Goal: Task Accomplishment & Management: Use online tool/utility

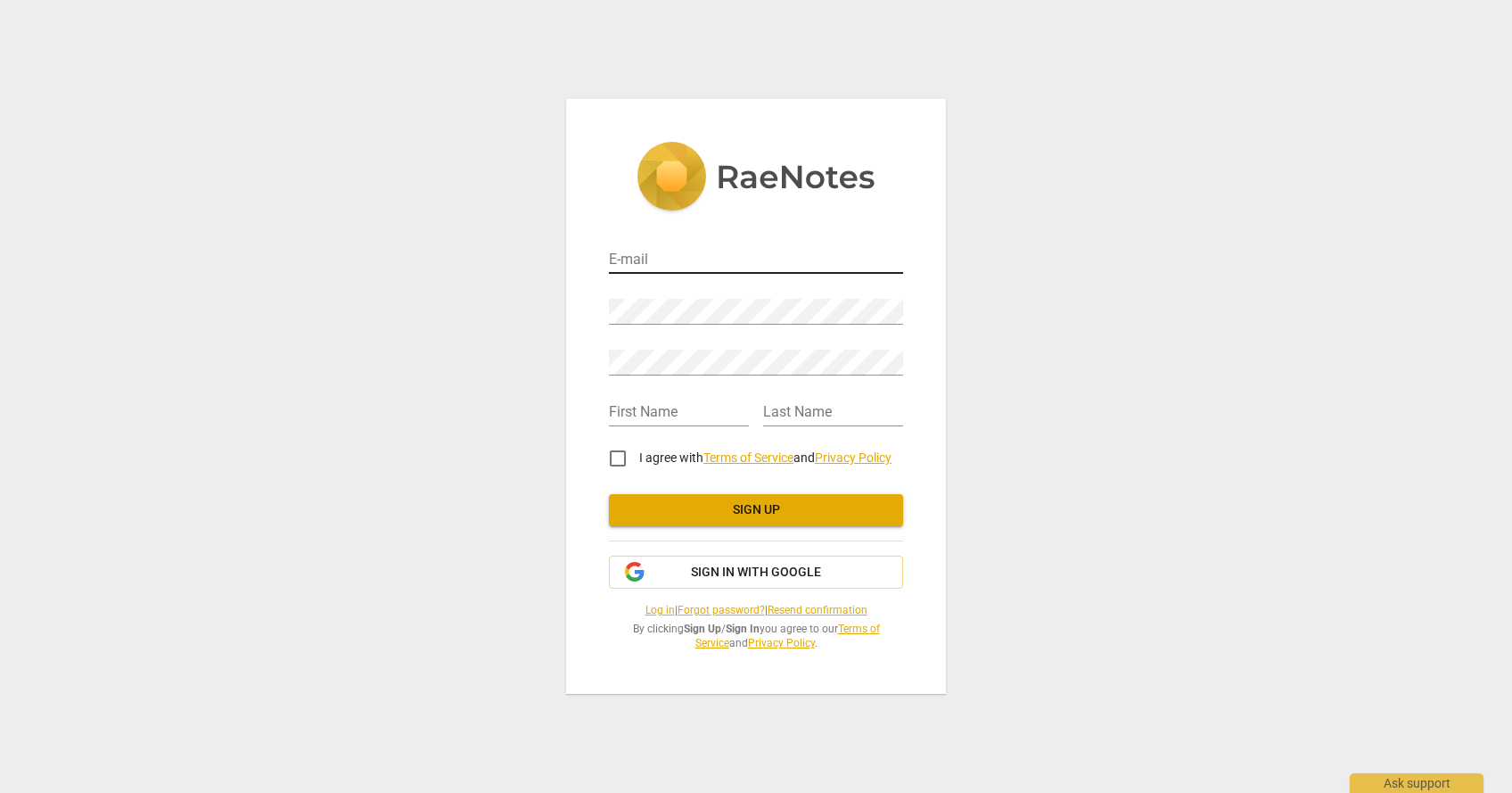
click at [669, 260] on input "email" at bounding box center [755, 260] width 294 height 26
type input "[PERSON_NAME][EMAIL_ADDRESS][PERSON_NAME][DOMAIN_NAME]"
type input "[PERSON_NAME]"
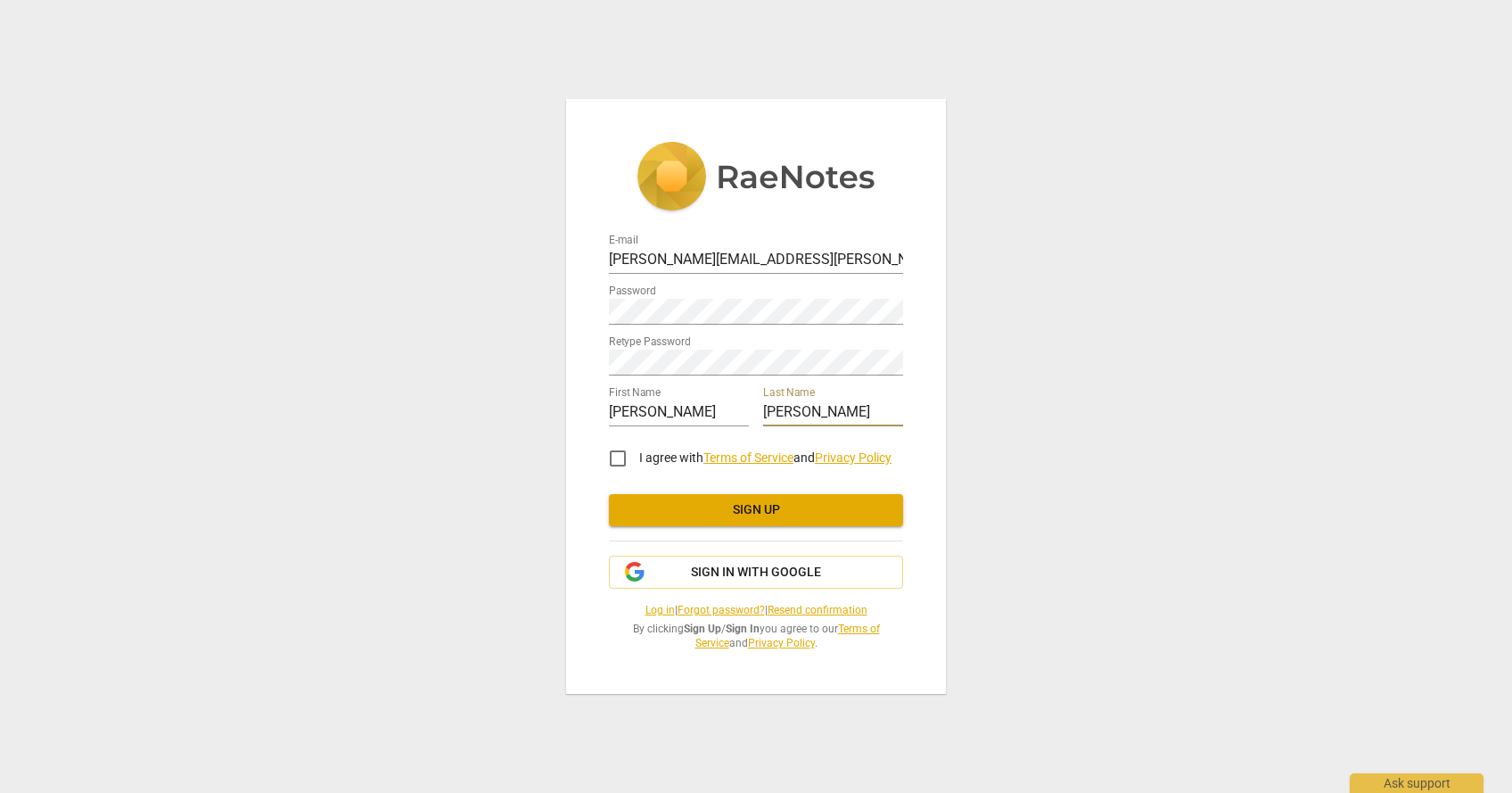
type input "[PERSON_NAME]"
drag, startPoint x: 616, startPoint y: 457, endPoint x: 723, endPoint y: 493, distance: 112.9
click at [618, 456] on input "I agree with Terms of Service and Privacy Policy" at bounding box center [618, 458] width 43 height 43
checkbox input "true"
click at [801, 513] on span "Sign up" at bounding box center [755, 510] width 266 height 18
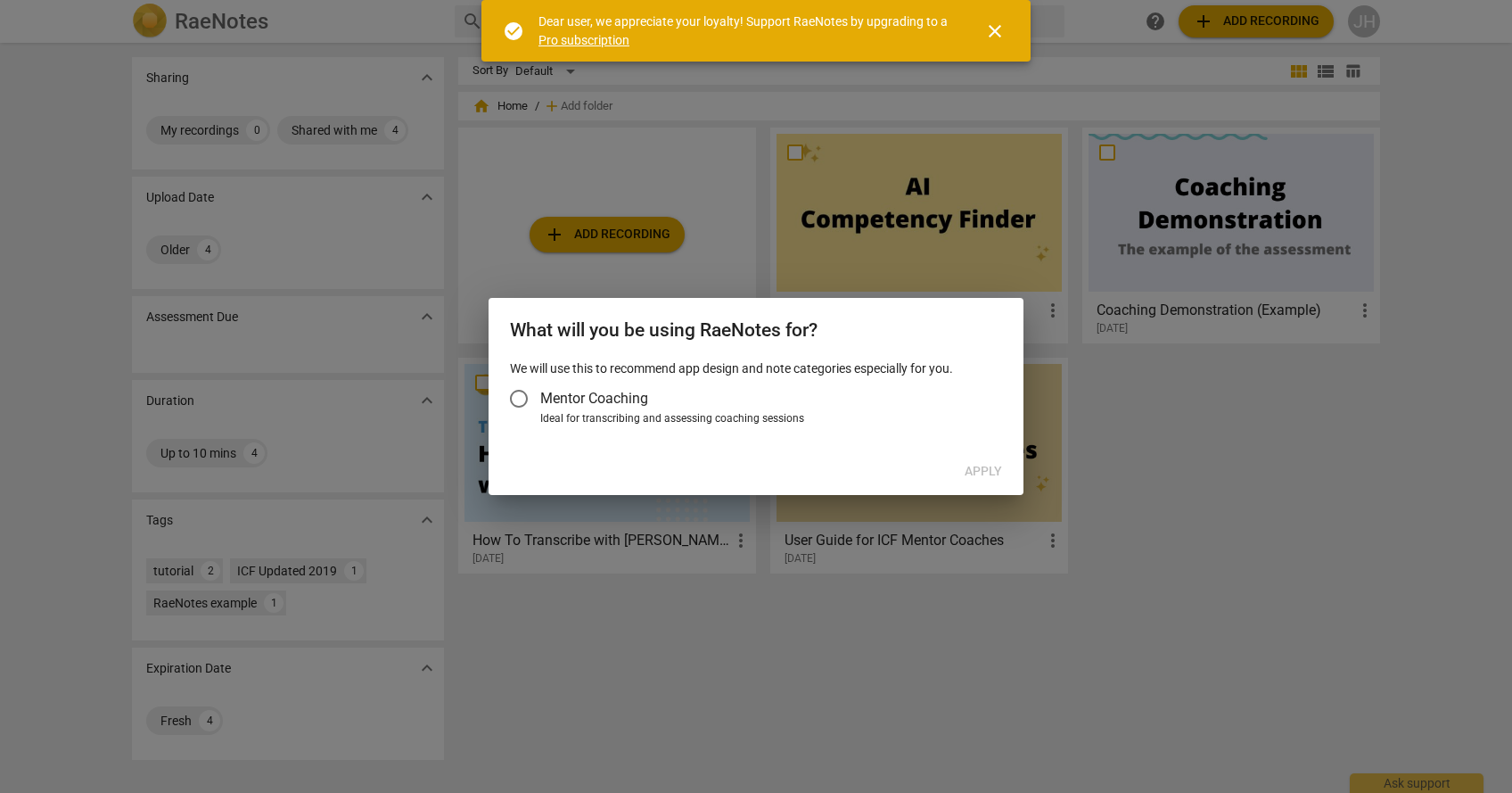
click at [994, 33] on span "close" at bounding box center [994, 32] width 22 height 22
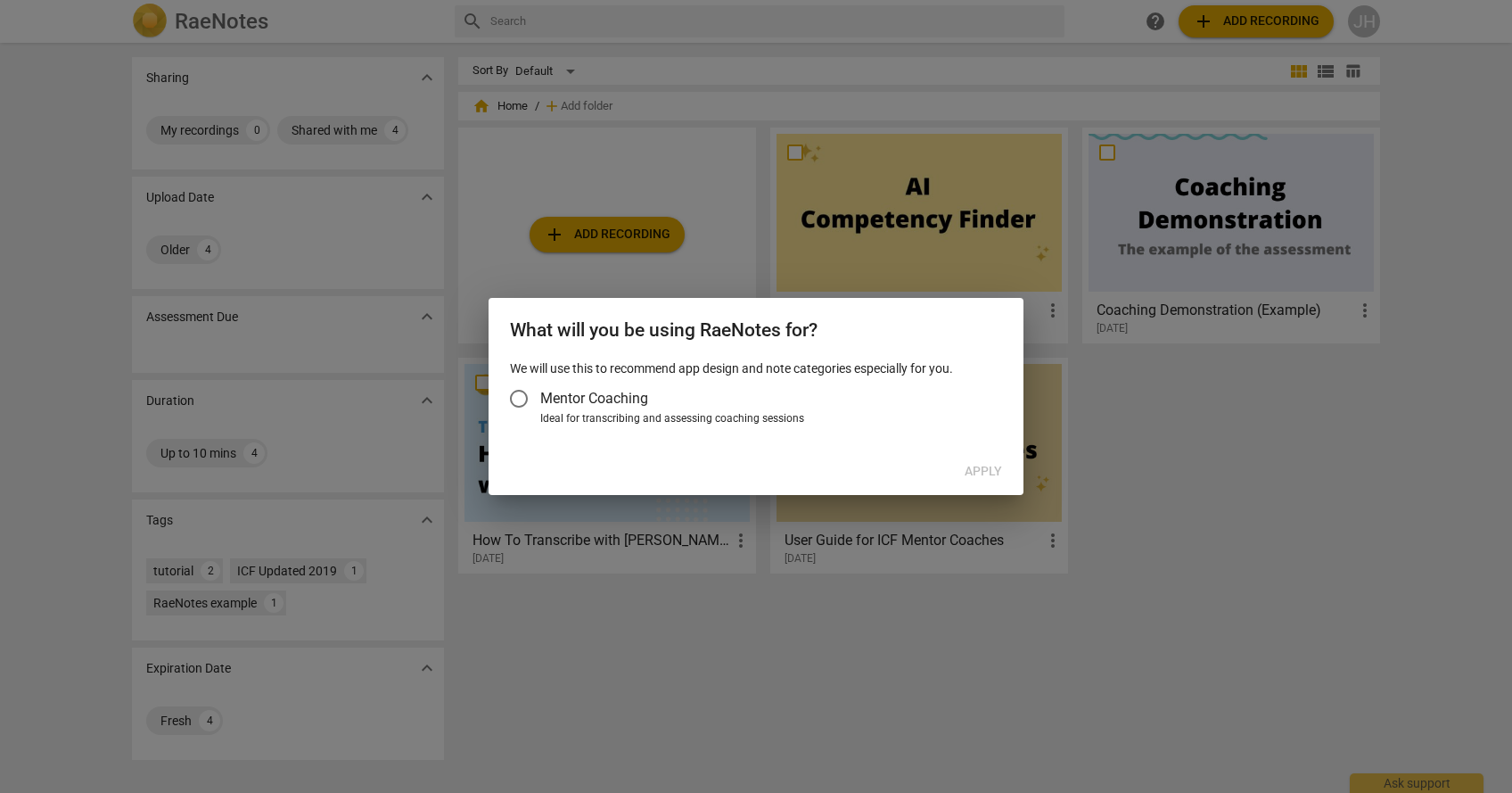
click at [1246, 482] on div at bounding box center [756, 396] width 1512 height 793
click at [520, 397] on input "Mentor Coaching" at bounding box center [519, 399] width 43 height 43
radio input "false"
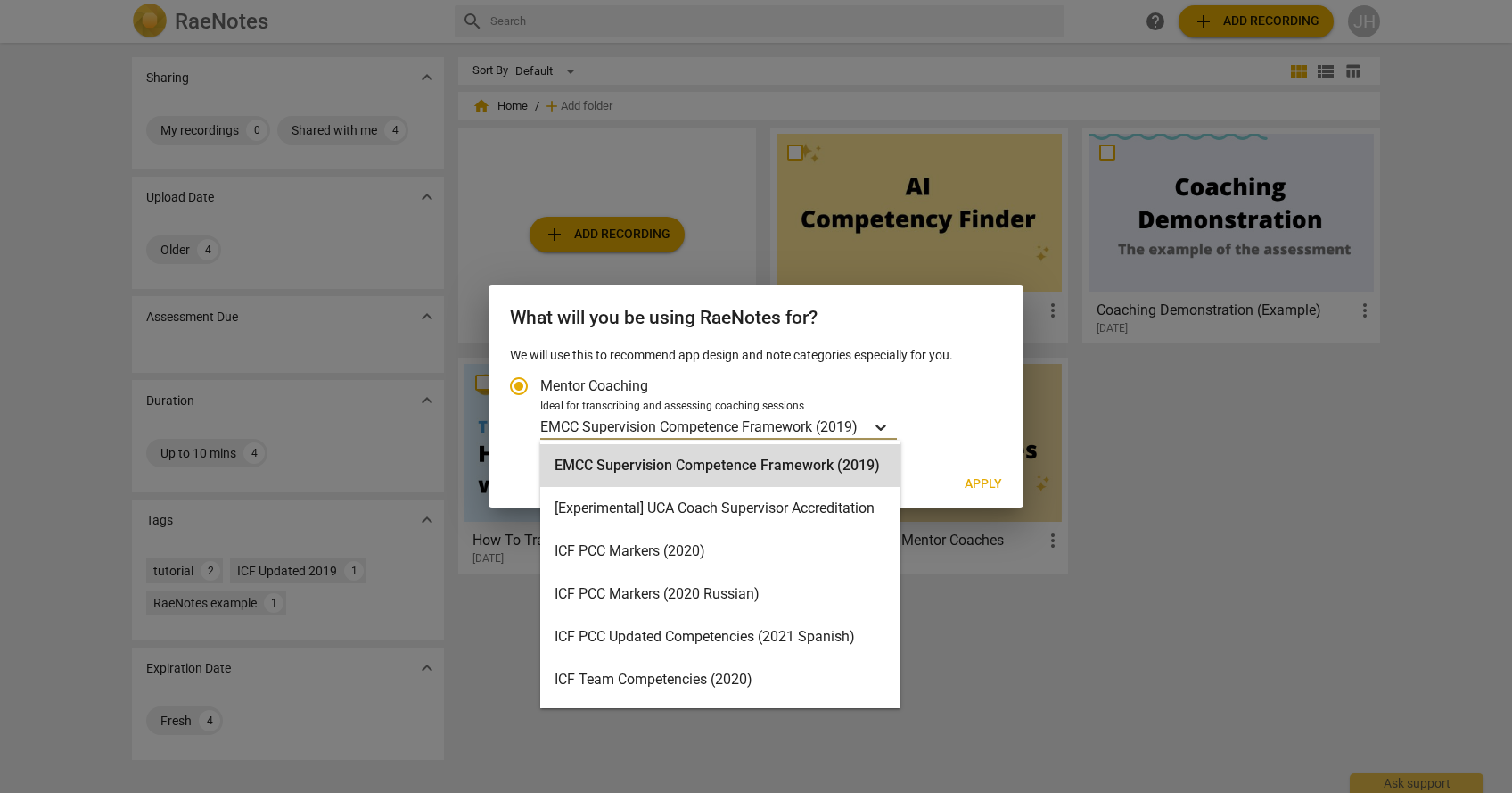
click at [886, 425] on icon "Account type" at bounding box center [881, 428] width 18 height 18
click at [0, 0] on input "Ideal for transcribing and assessing coaching sessions EMCC Supervision Compete…" at bounding box center [0, 0] width 0 height 0
click at [886, 425] on icon "Account type" at bounding box center [881, 428] width 18 height 18
click at [0, 0] on input "Ideal for transcribing and assessing coaching sessions EMCC Supervision Compete…" at bounding box center [0, 0] width 0 height 0
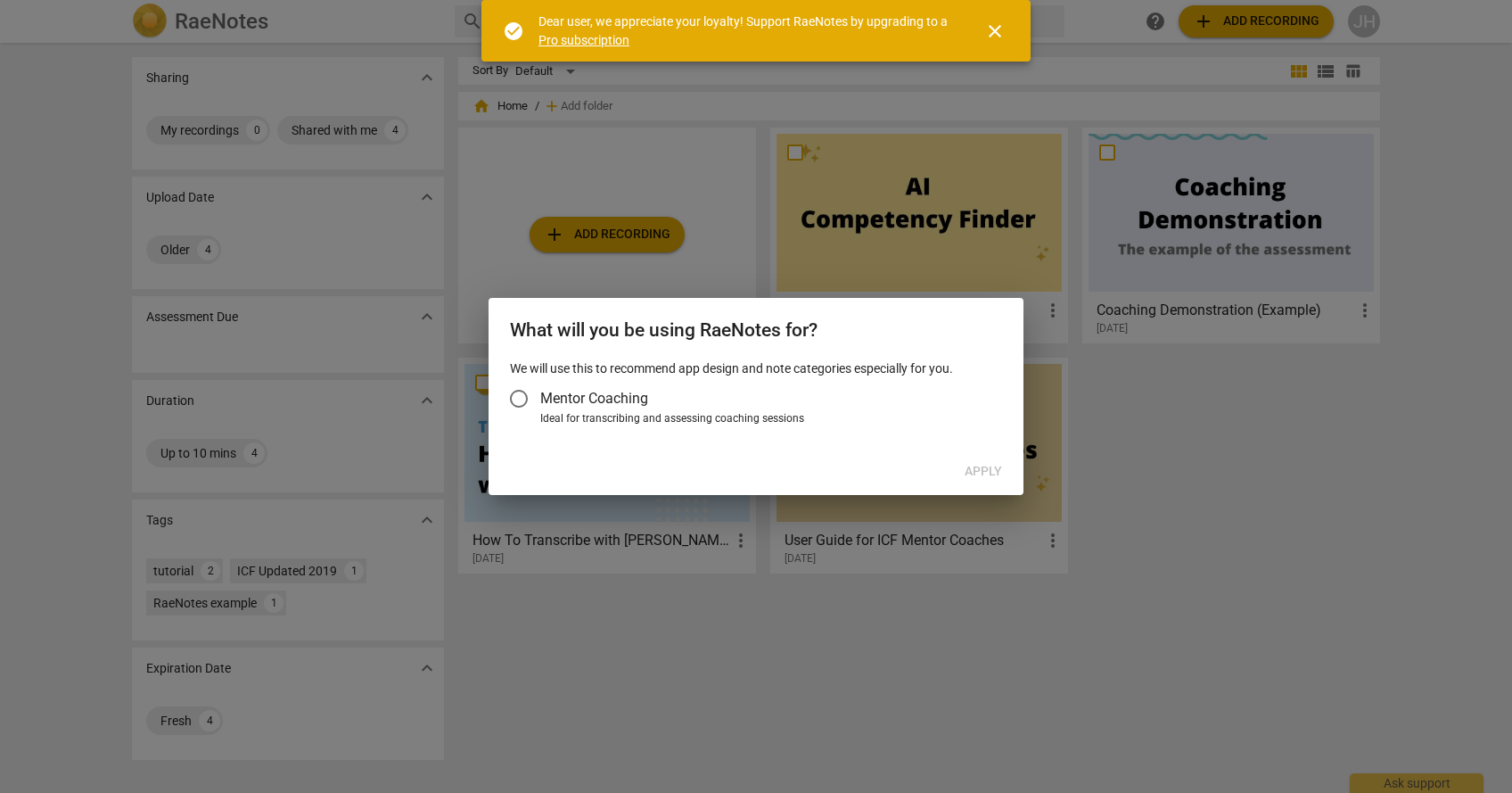
click at [585, 33] on link "Pro subscription" at bounding box center [583, 41] width 91 height 14
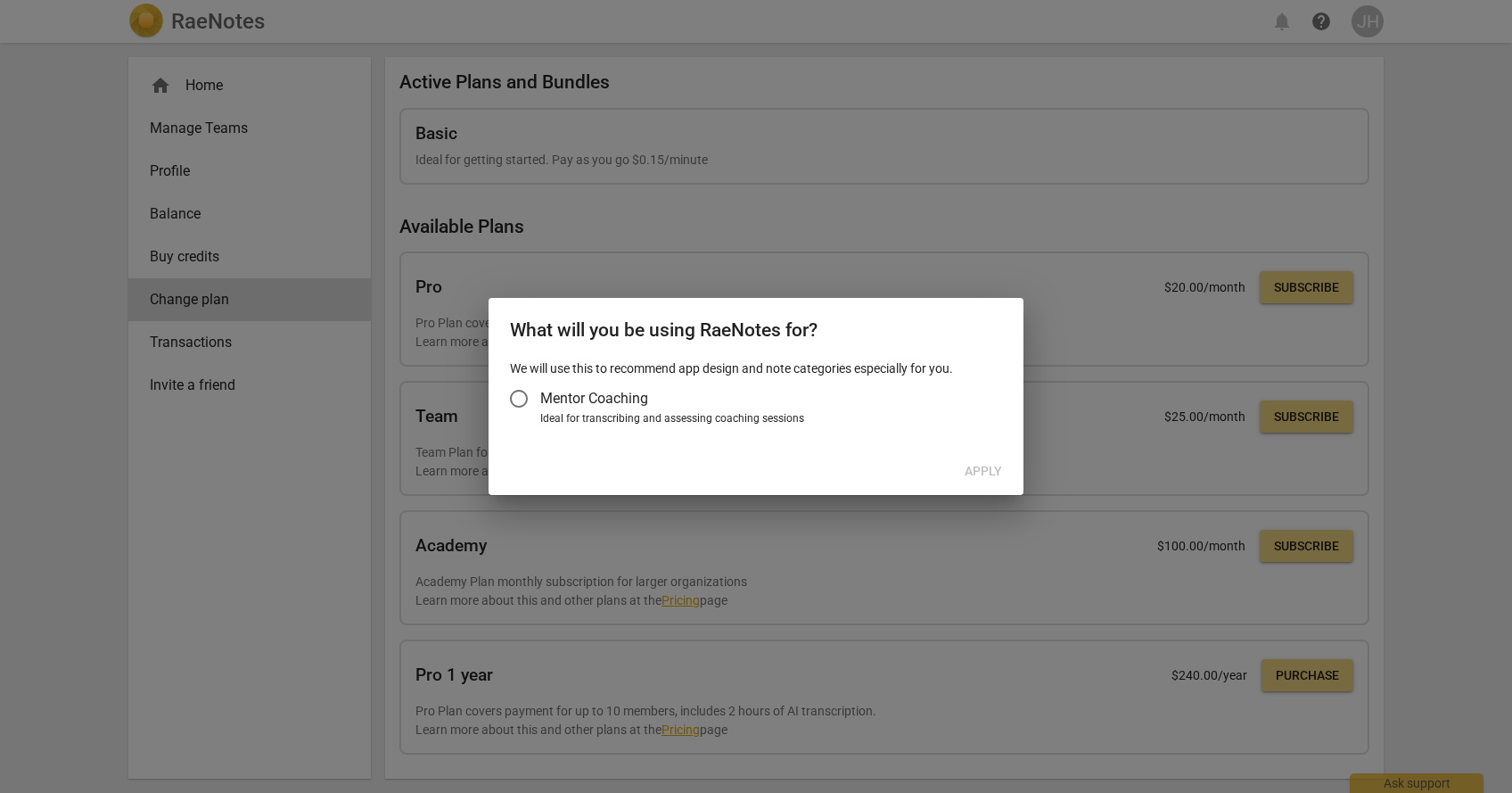
click at [587, 43] on div at bounding box center [756, 396] width 1512 height 793
click at [516, 396] on input "Mentor Coaching" at bounding box center [519, 399] width 43 height 43
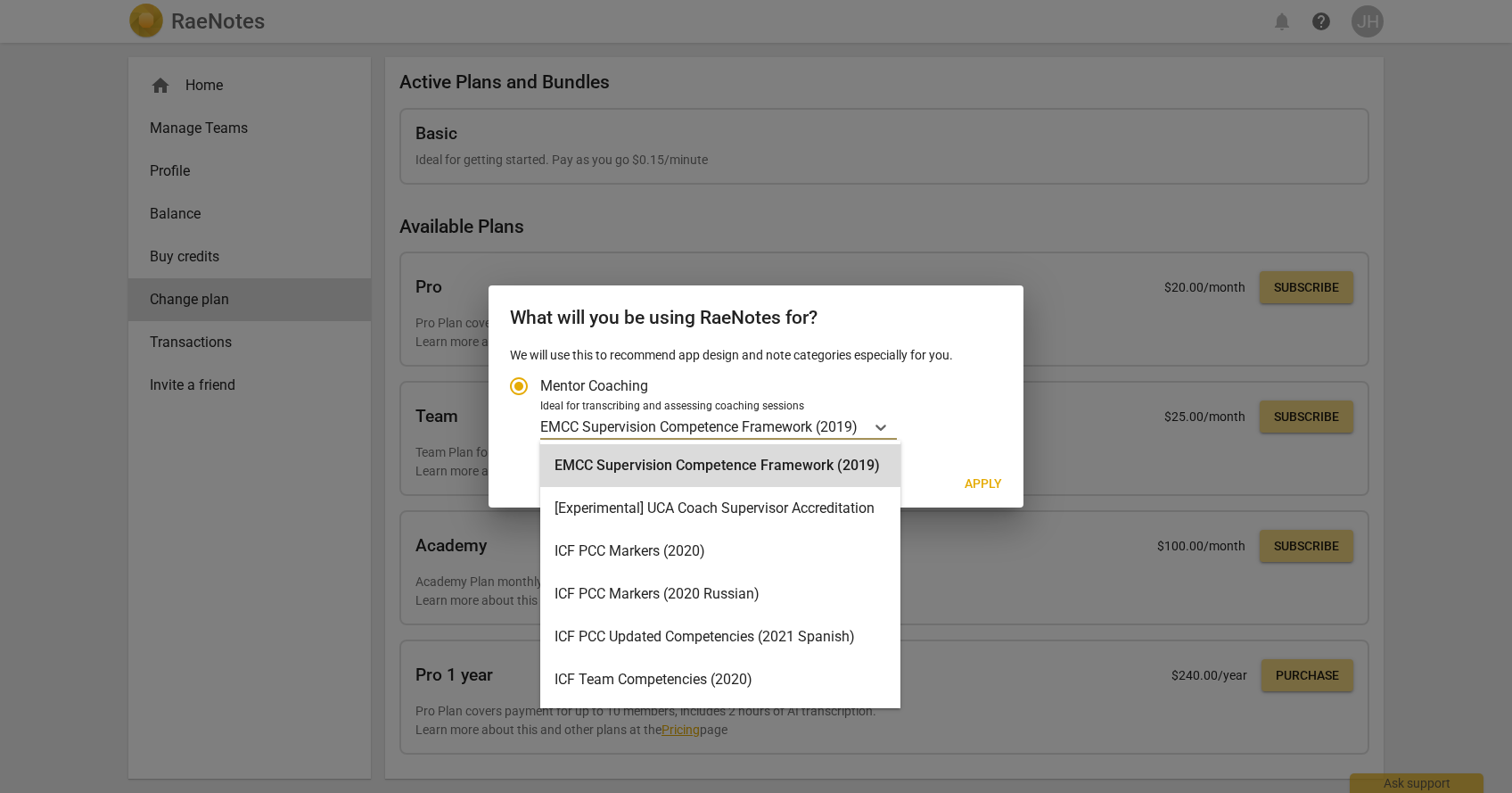
click at [766, 424] on p "EMCC Supervision Competence Framework (2019)" at bounding box center [698, 427] width 318 height 21
click at [0, 0] on input "Ideal for transcribing and assessing coaching sessions EMCC Supervision Compete…" at bounding box center [0, 0] width 0 height 0
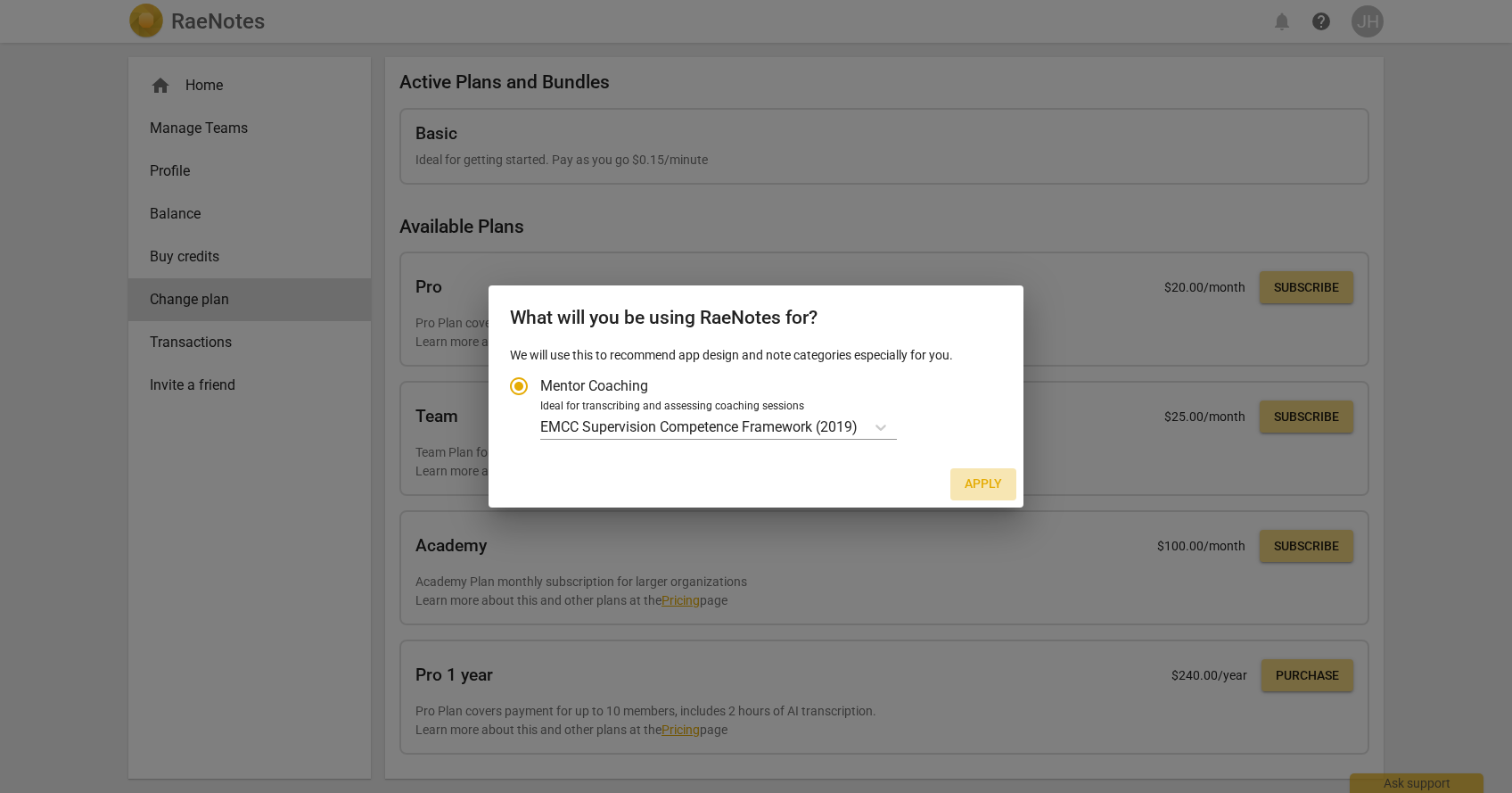
click at [990, 493] on button "Apply" at bounding box center [983, 484] width 66 height 32
radio input "false"
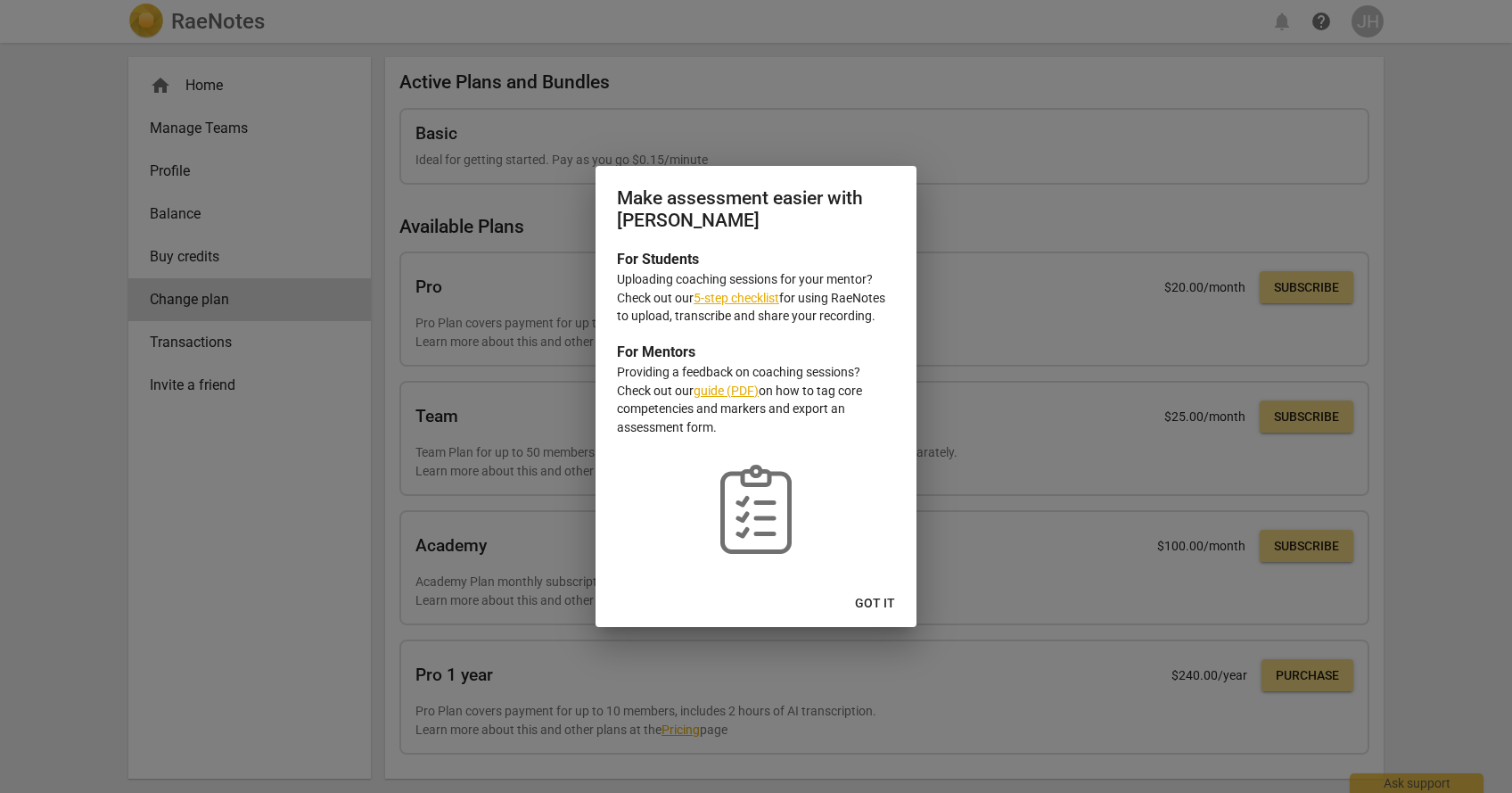
click at [870, 595] on span "Got it" at bounding box center [875, 604] width 40 height 18
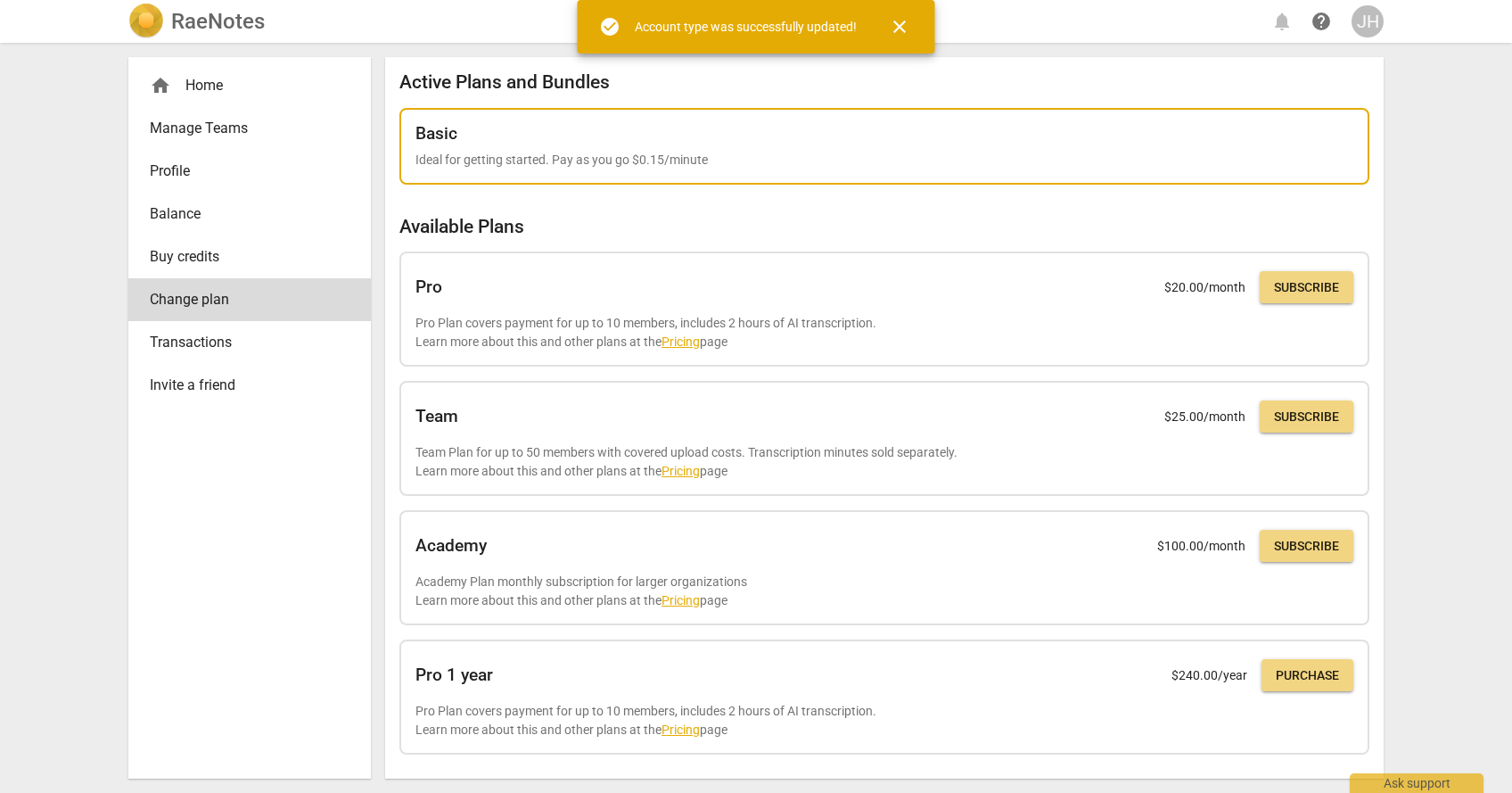
click at [500, 144] on div "Basic Ideal for getting started. Pay as you go $0.15/minute" at bounding box center [885, 147] width 938 height 46
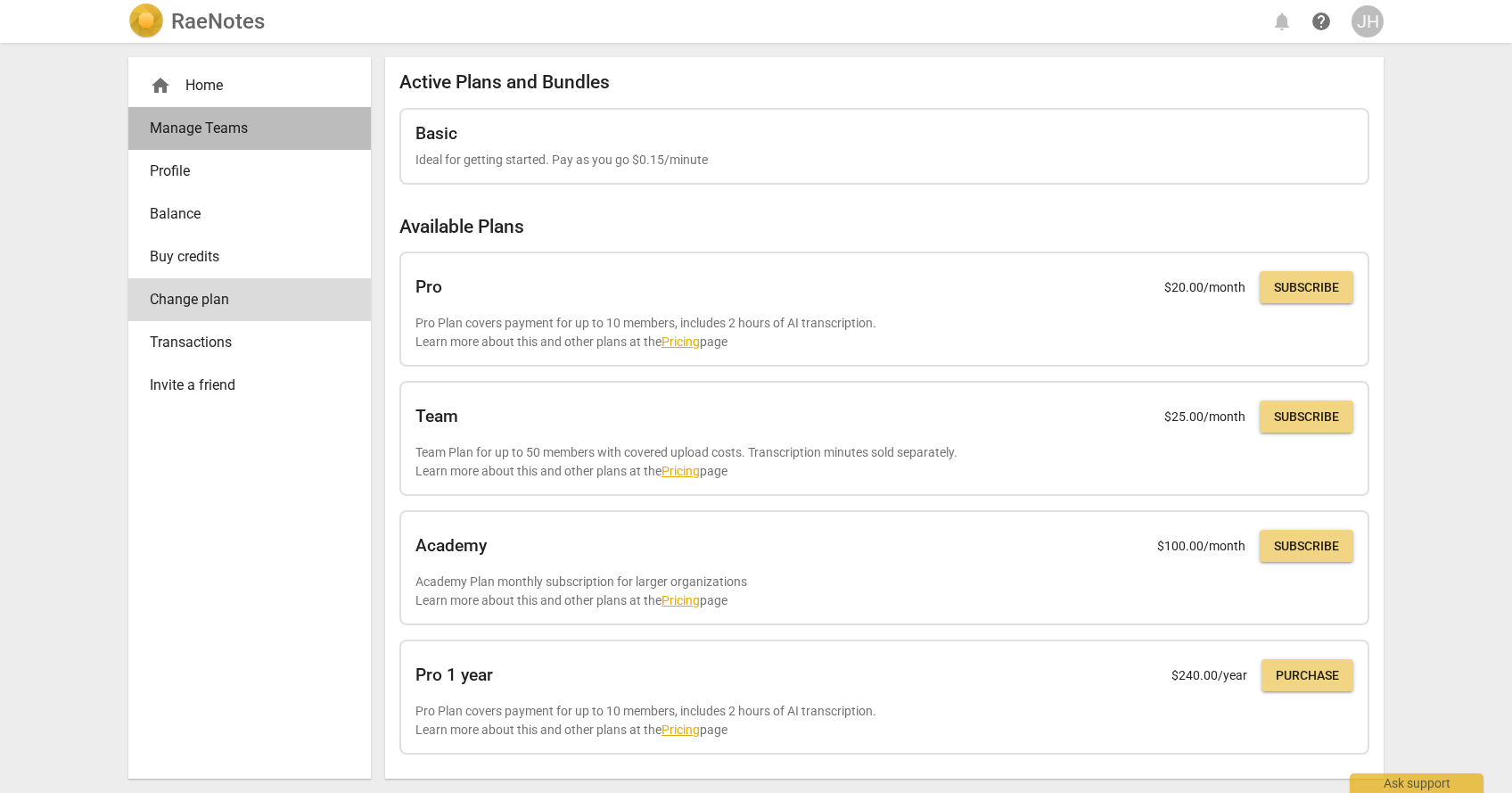
click at [189, 125] on span "Manage Teams" at bounding box center [242, 129] width 185 height 22
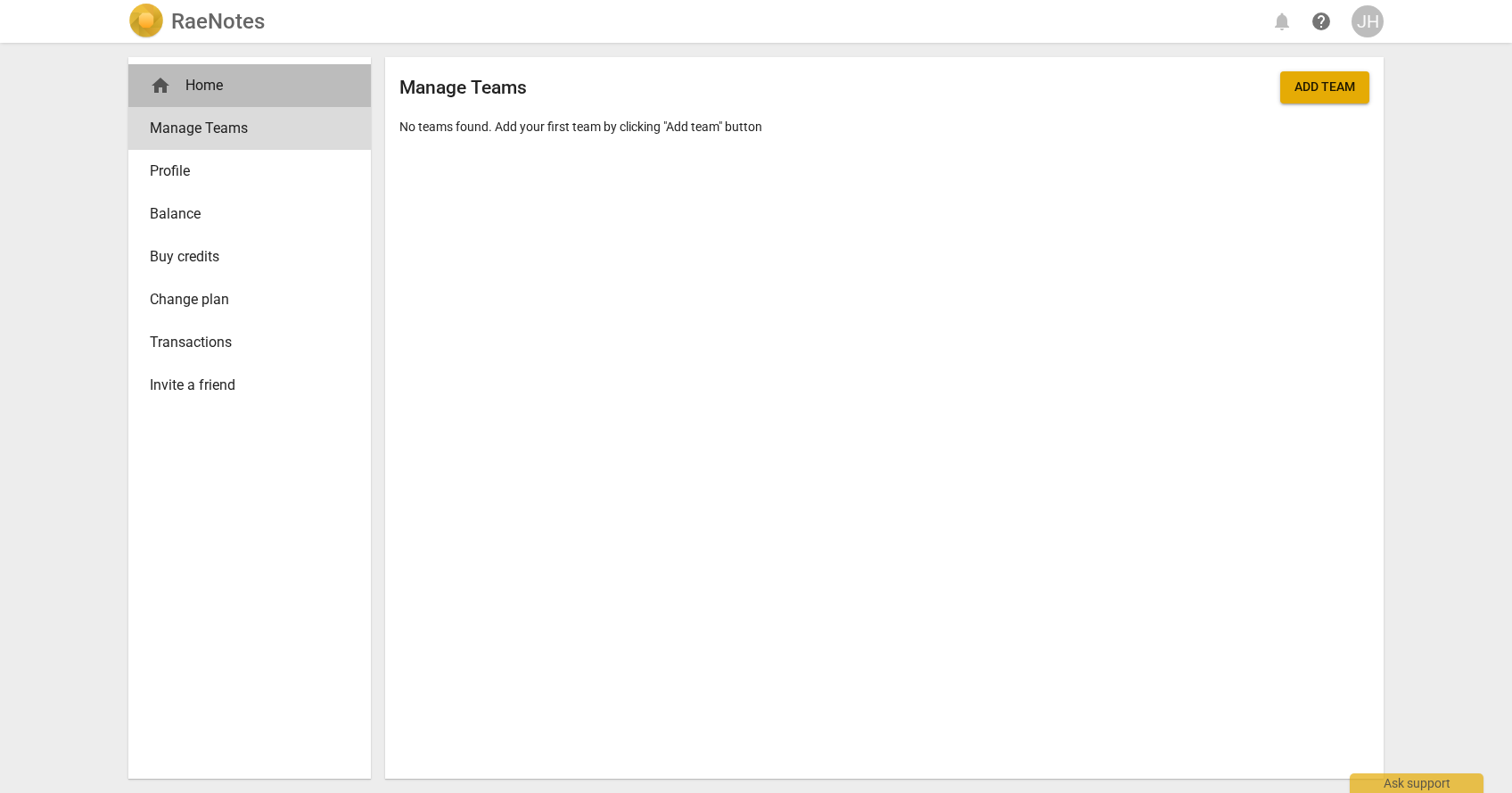
click at [203, 77] on div "home Home" at bounding box center [242, 86] width 185 height 22
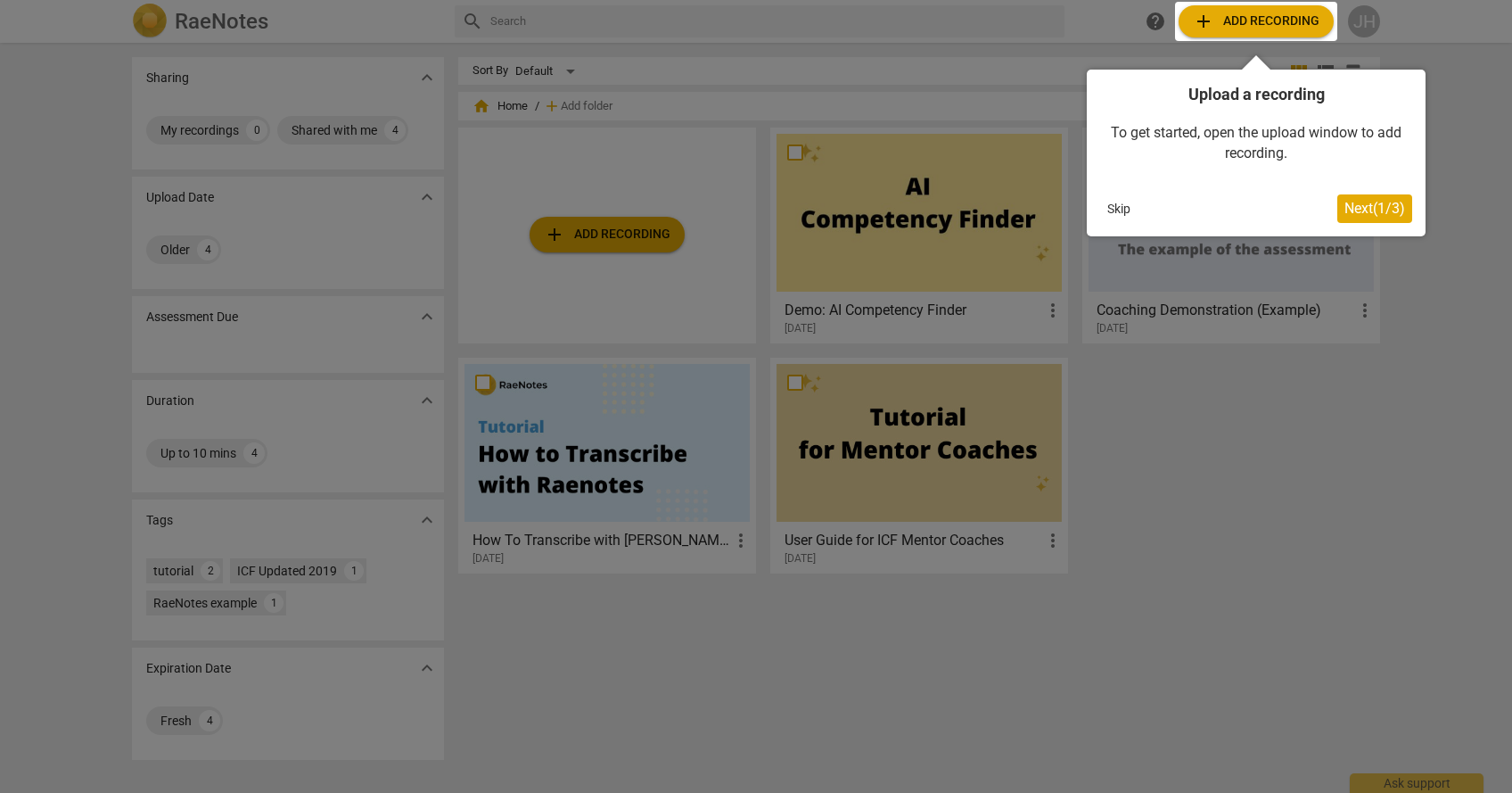
click at [1130, 207] on button "Skip" at bounding box center [1119, 209] width 38 height 27
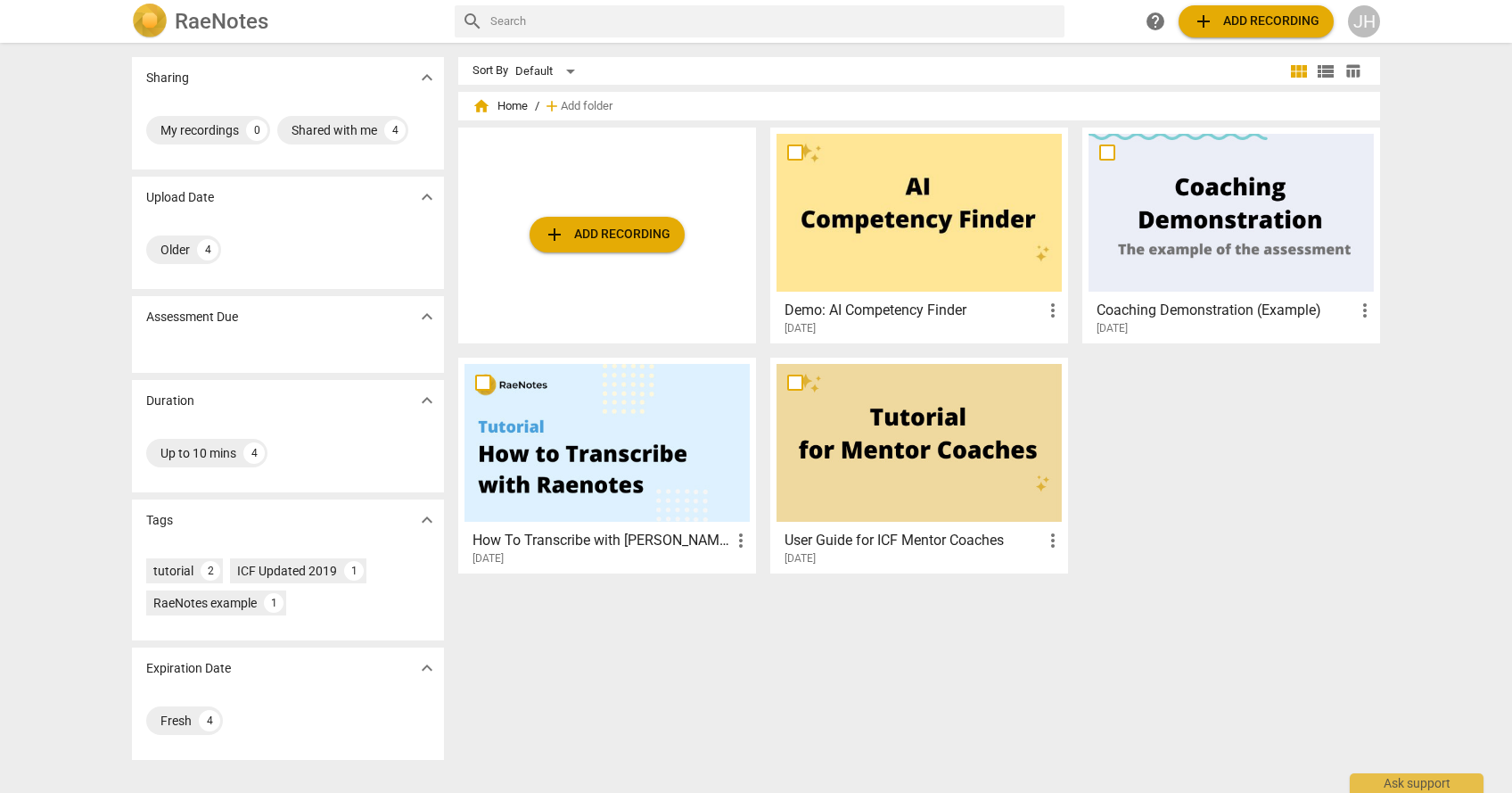
click at [626, 232] on span "add Add recording" at bounding box center [607, 235] width 127 height 22
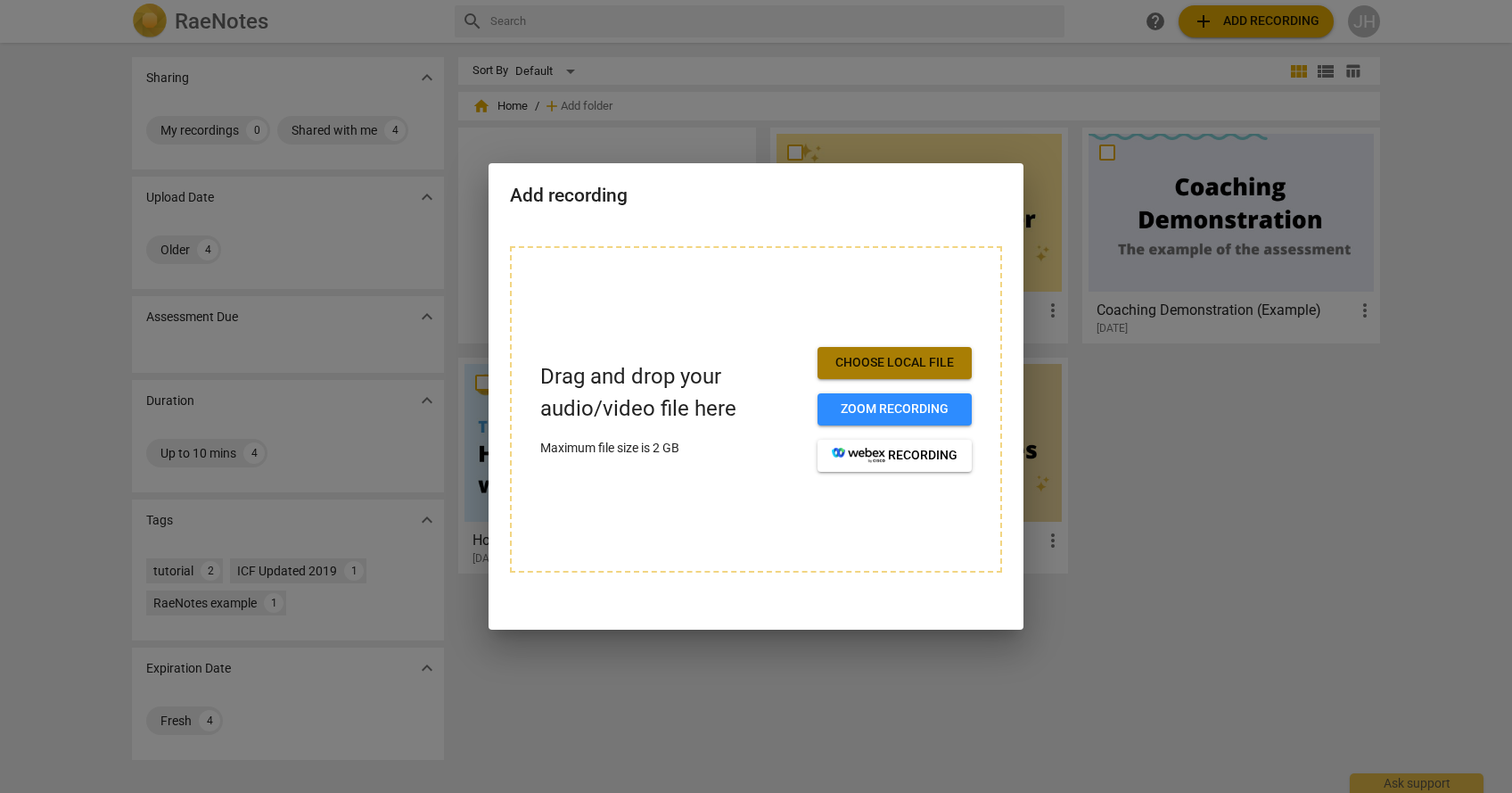
click at [927, 363] on span "Choose local file" at bounding box center [895, 363] width 126 height 18
click at [922, 363] on span "Choose local file" at bounding box center [895, 363] width 126 height 18
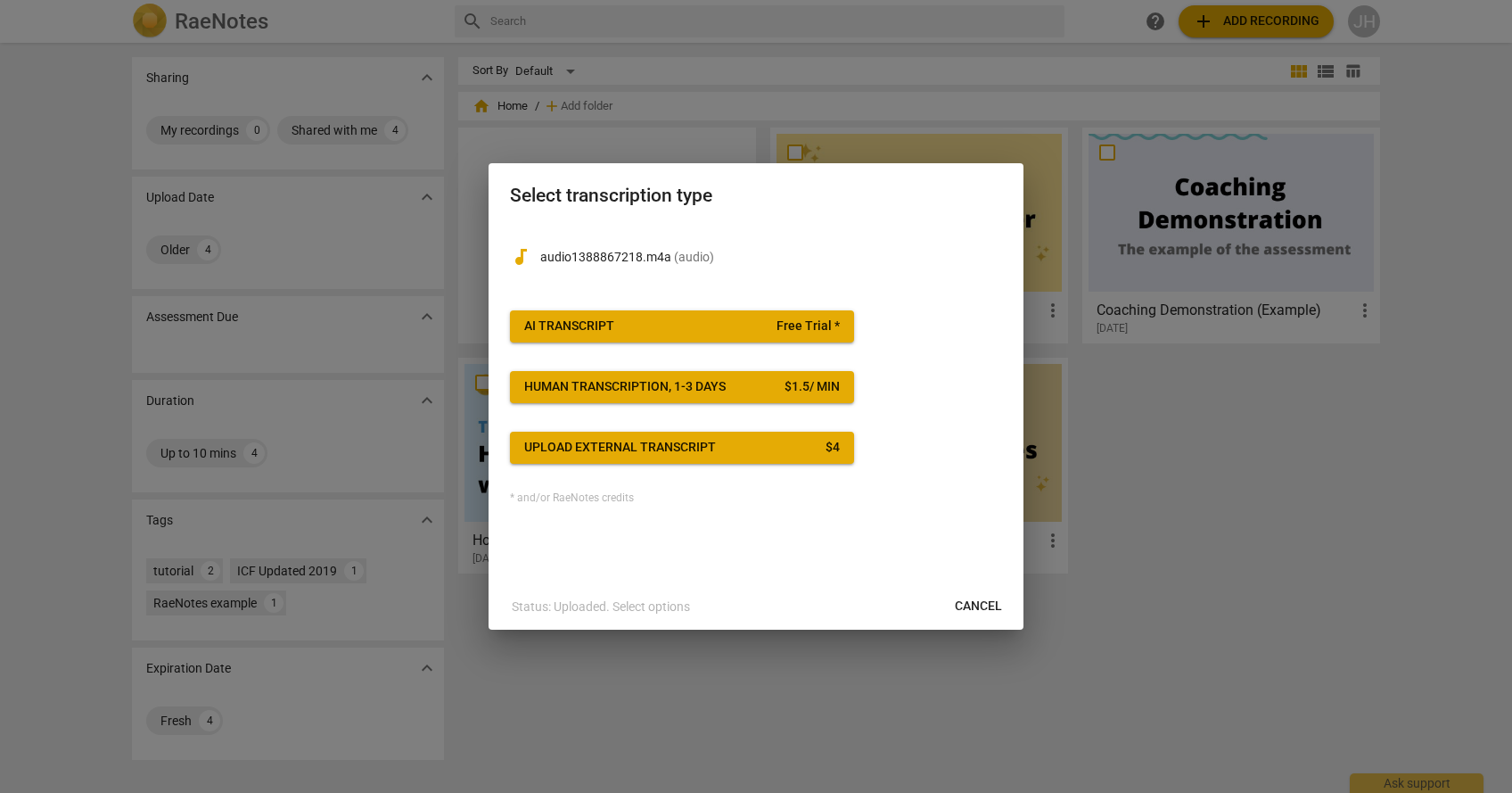
click at [712, 322] on span "AI Transcript Free Trial *" at bounding box center [681, 327] width 316 height 18
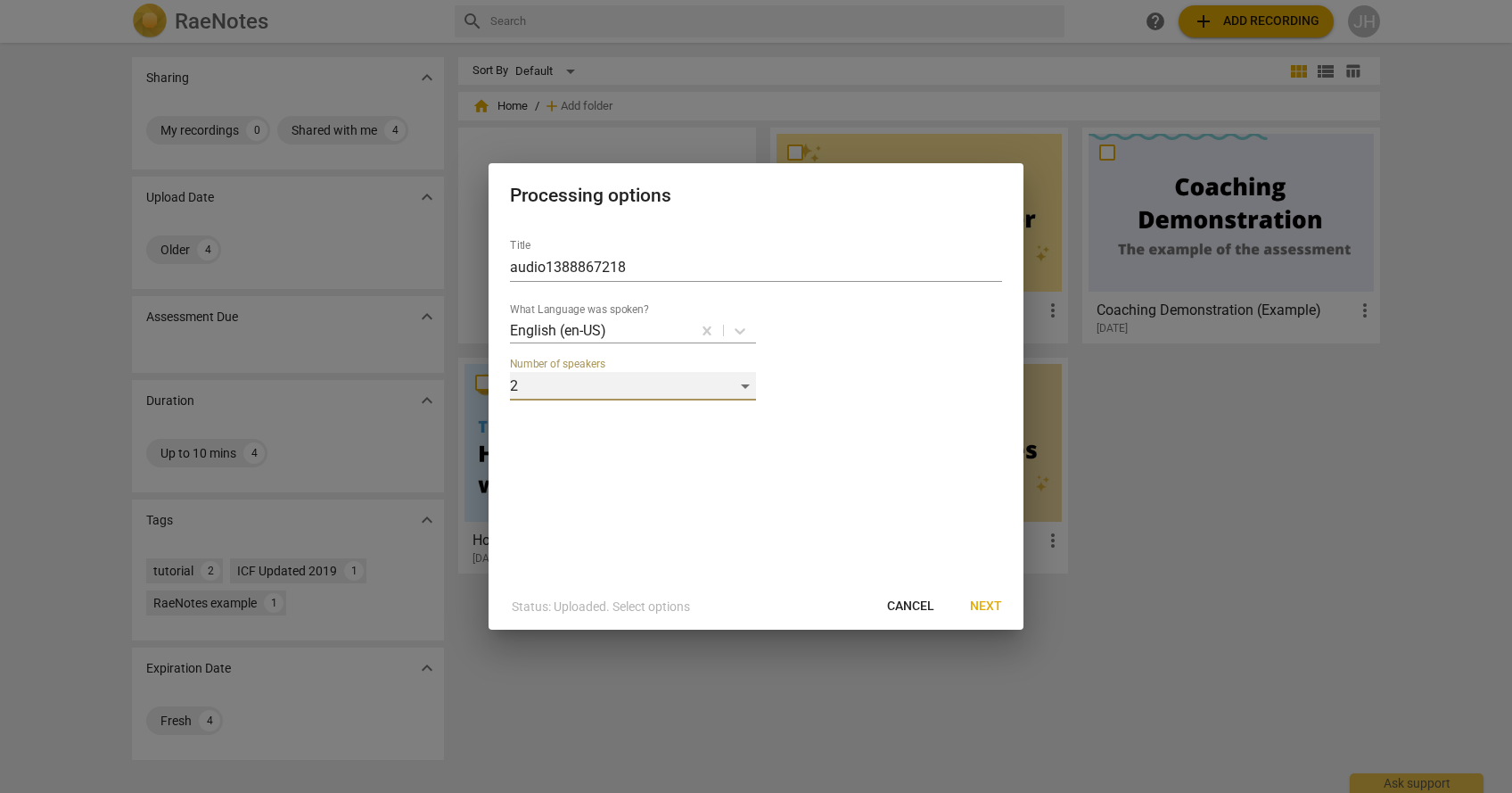
click at [743, 385] on div "2" at bounding box center [633, 386] width 246 height 29
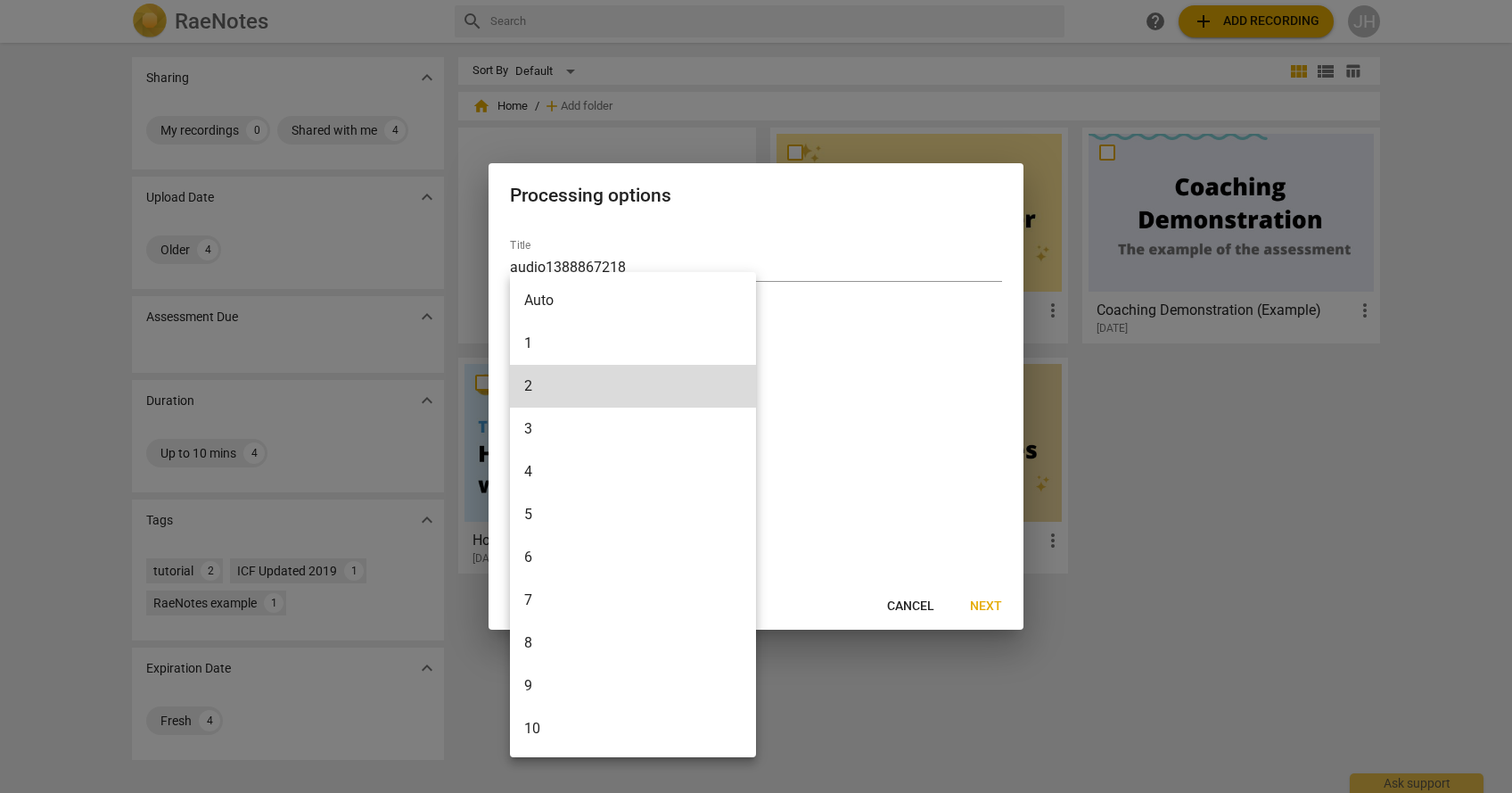
click at [660, 570] on li "6" at bounding box center [633, 557] width 246 height 43
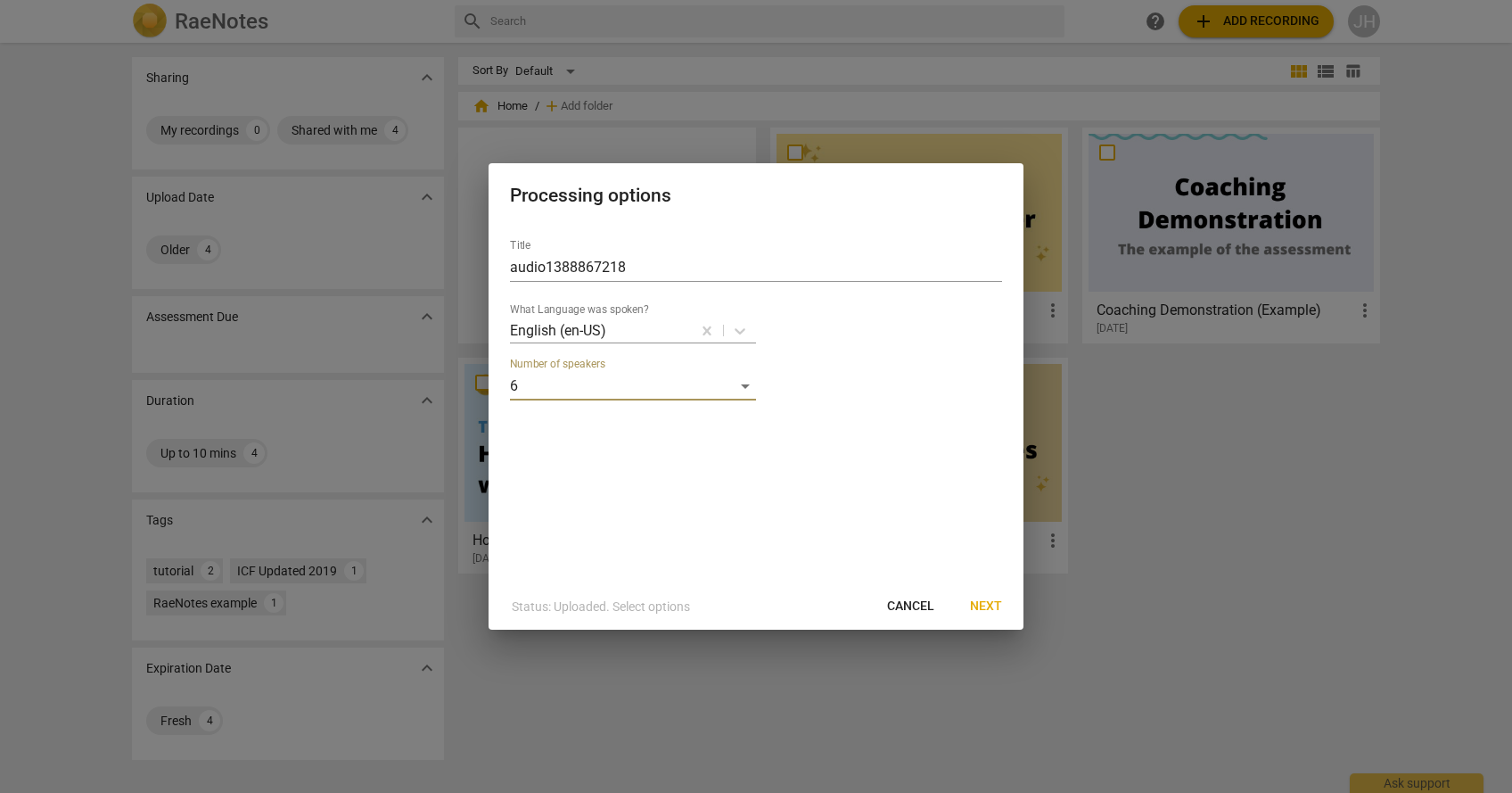
click at [915, 605] on span "Cancel" at bounding box center [911, 607] width 47 height 18
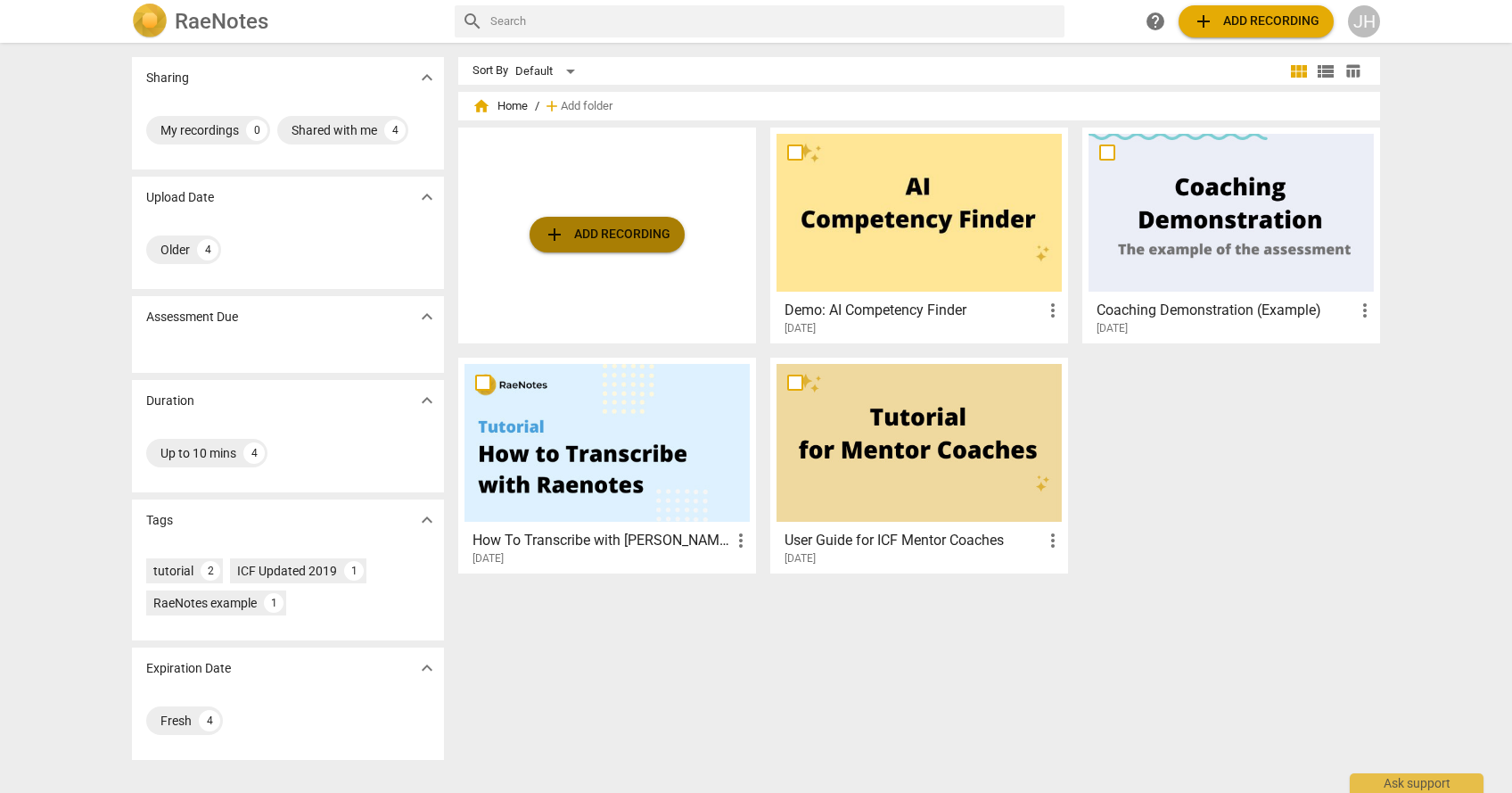
click at [585, 245] on button "add Add recording" at bounding box center [607, 235] width 155 height 36
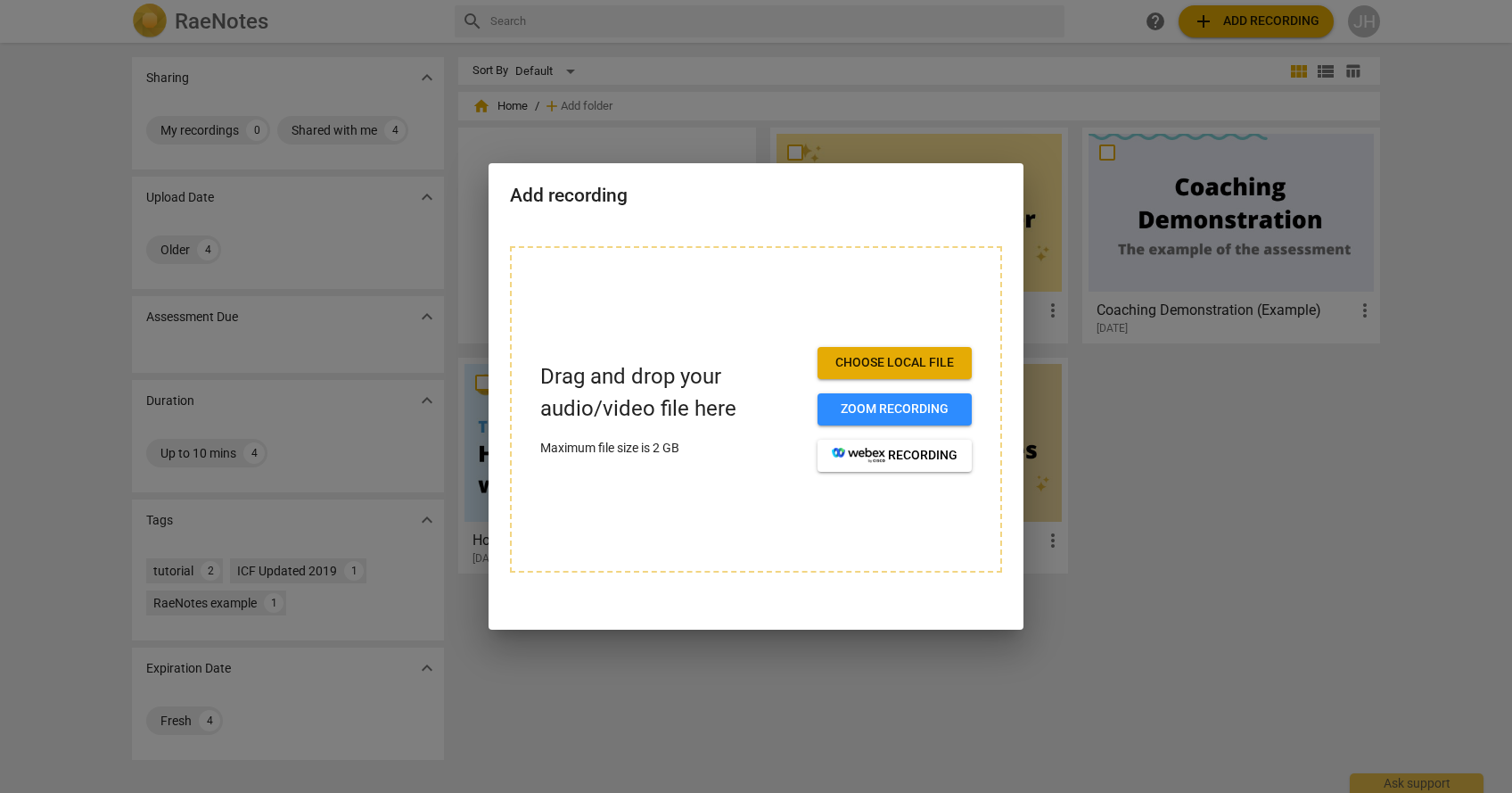
click at [887, 363] on span "Choose local file" at bounding box center [895, 363] width 126 height 18
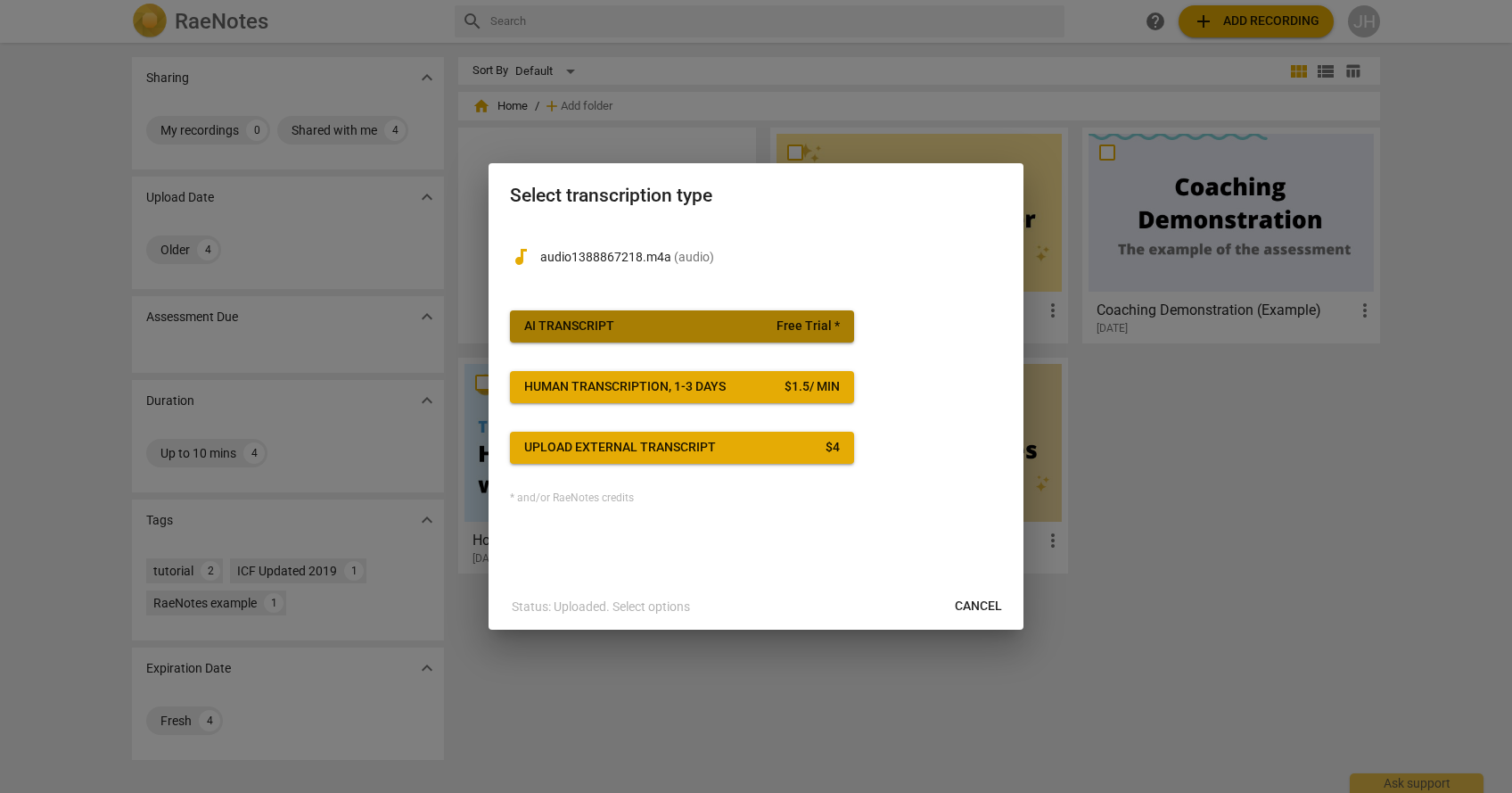
click at [596, 322] on div "AI Transcript" at bounding box center [569, 327] width 90 height 18
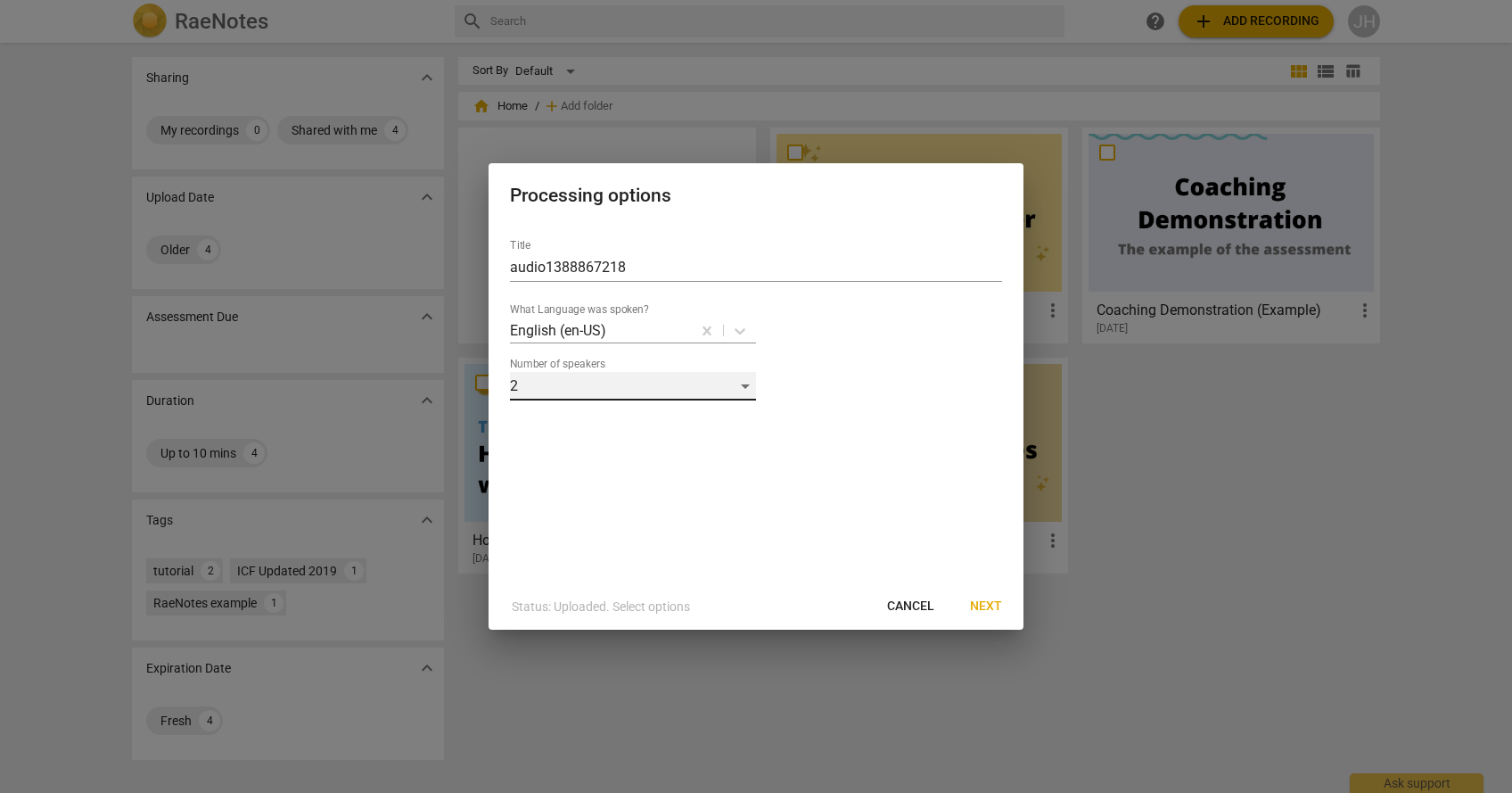
click at [753, 390] on div "2" at bounding box center [633, 386] width 246 height 29
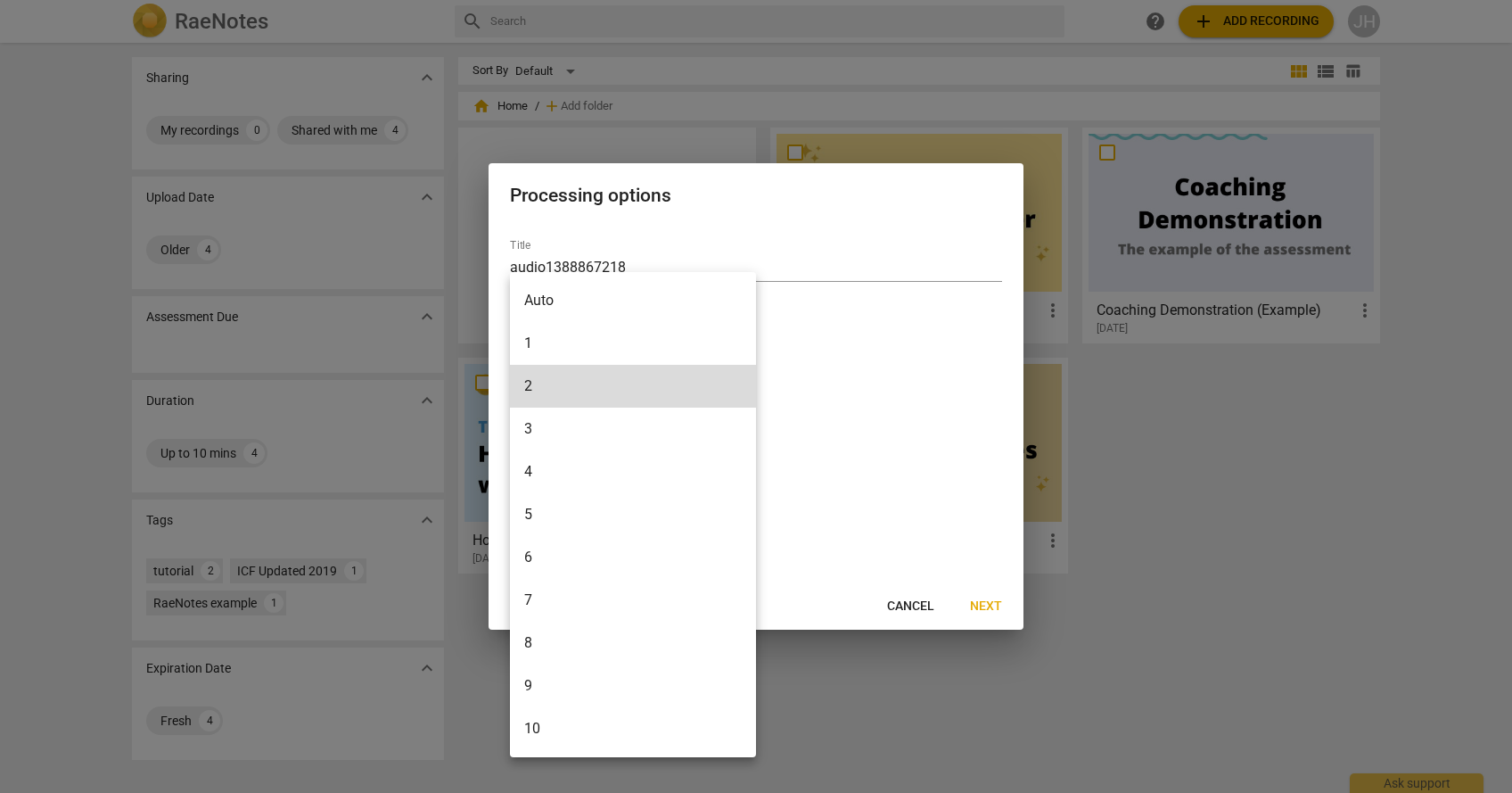
click at [608, 512] on li "5" at bounding box center [633, 515] width 246 height 43
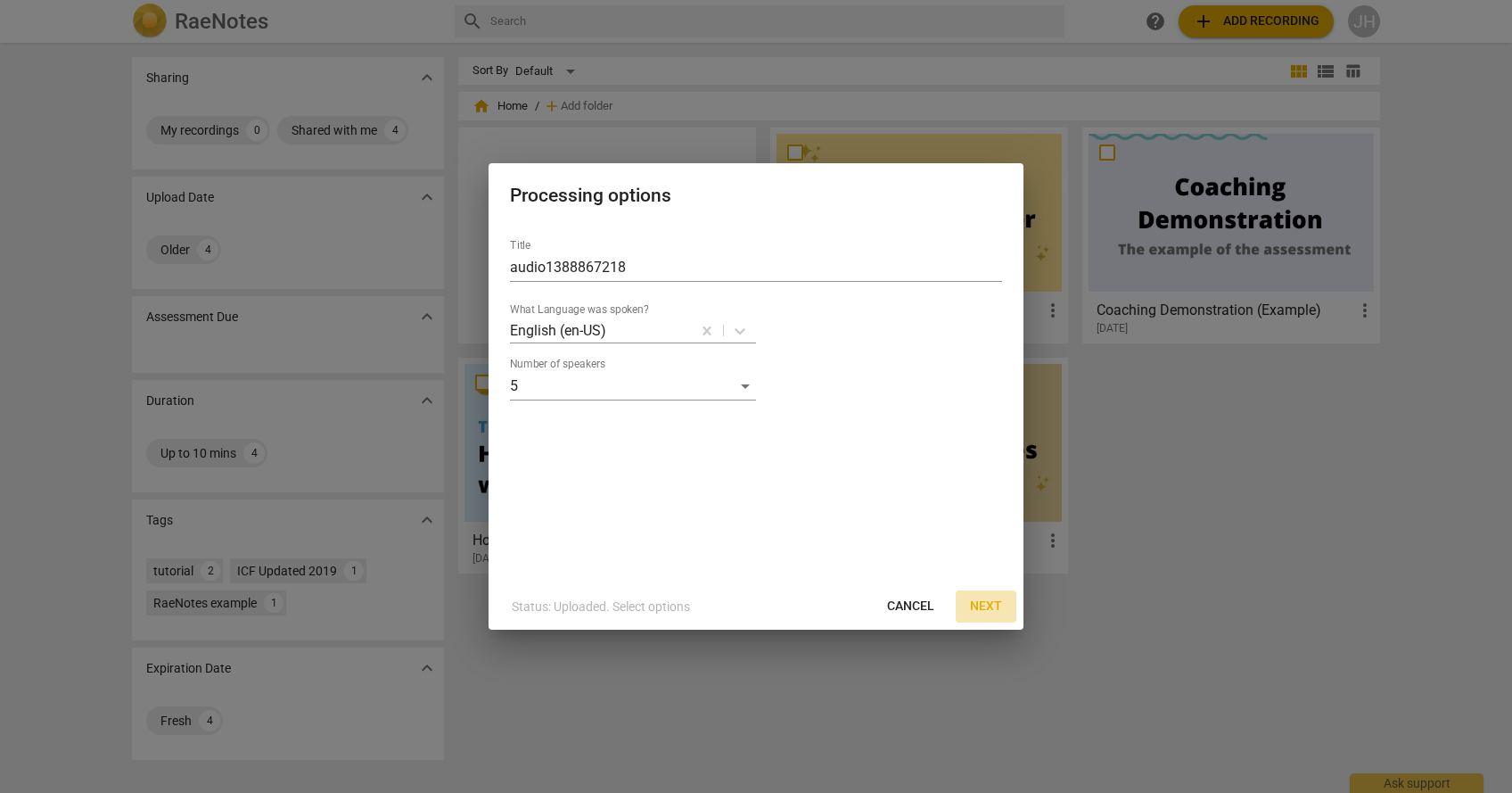
click at [987, 602] on span "Next" at bounding box center [986, 607] width 32 height 18
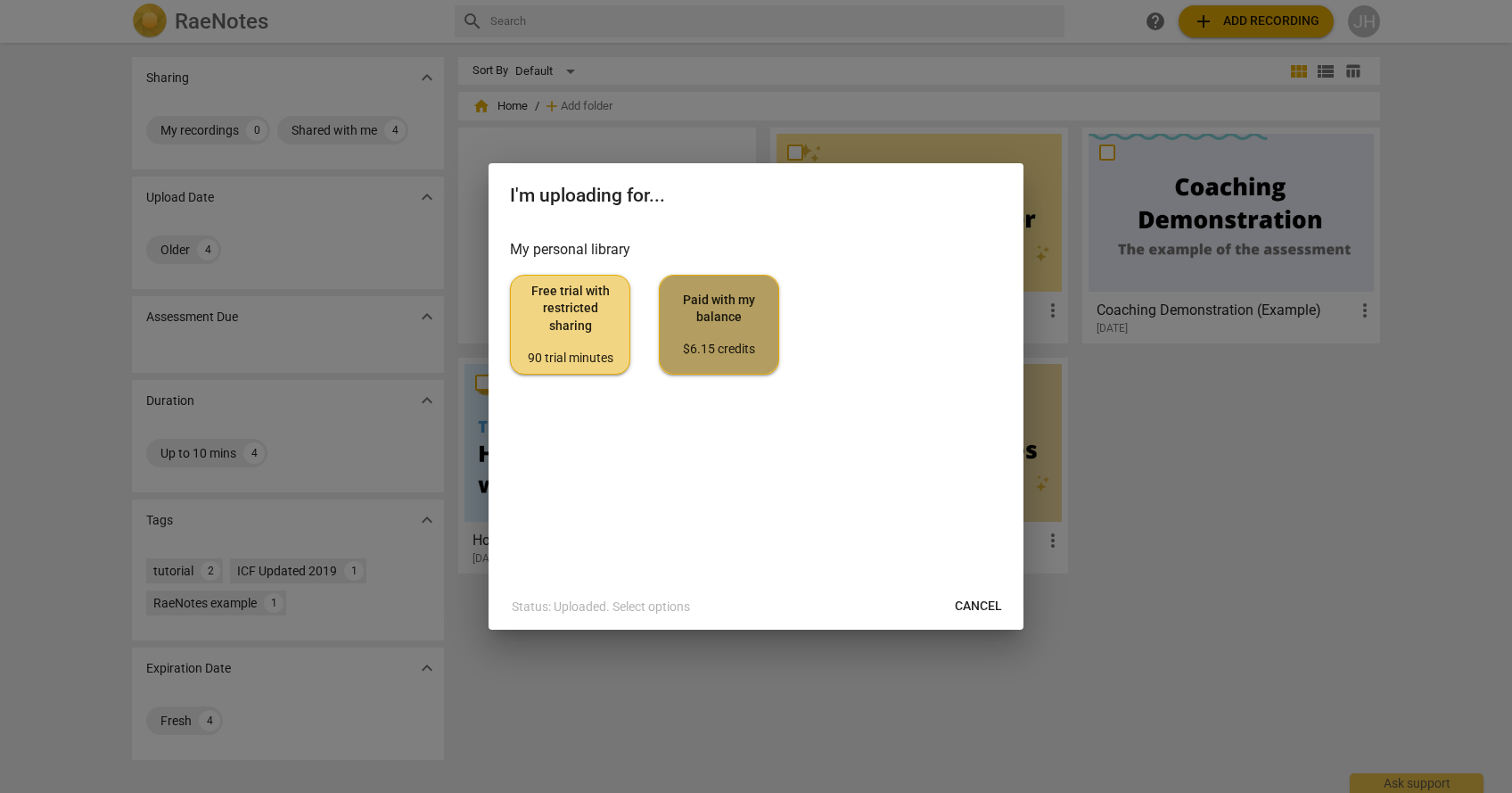
click at [725, 315] on span "Paid with my balance $6.15 credits" at bounding box center [719, 325] width 90 height 67
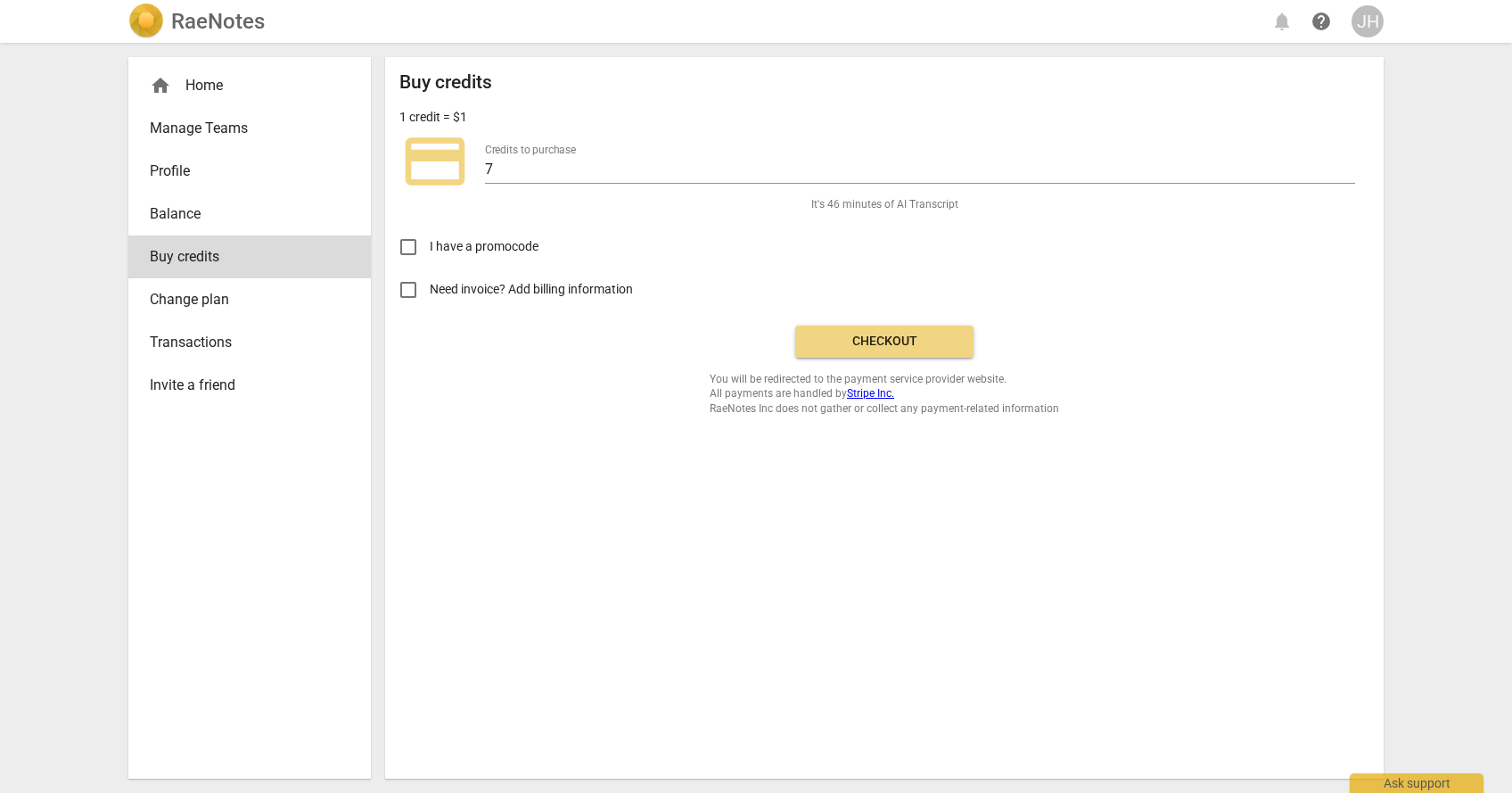
drag, startPoint x: 393, startPoint y: 282, endPoint x: 404, endPoint y: 285, distance: 11.4
click at [393, 282] on input "Need invoice? Add billing information" at bounding box center [409, 290] width 43 height 43
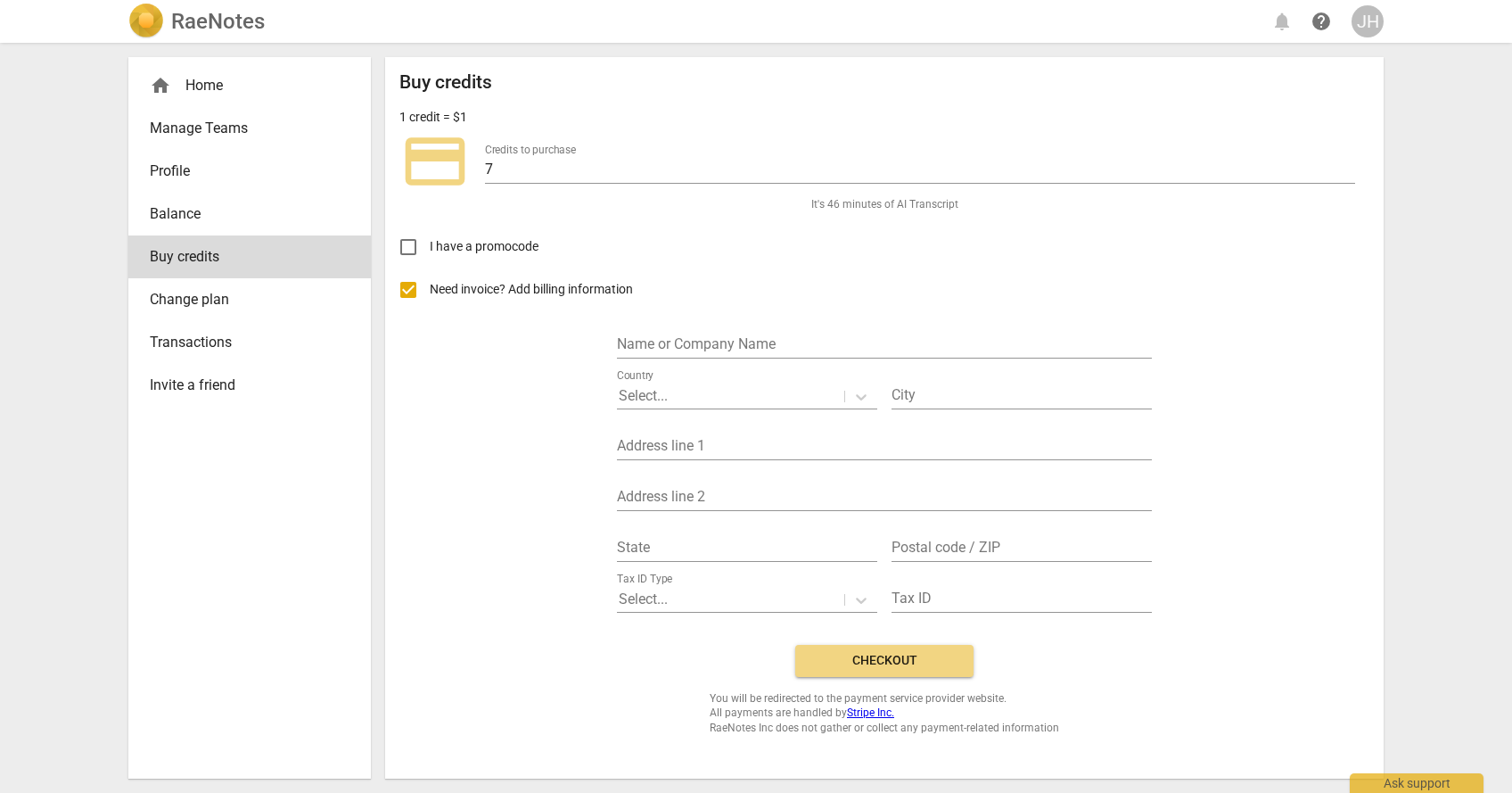
click at [405, 285] on input "Need invoice? Add billing information" at bounding box center [409, 290] width 43 height 43
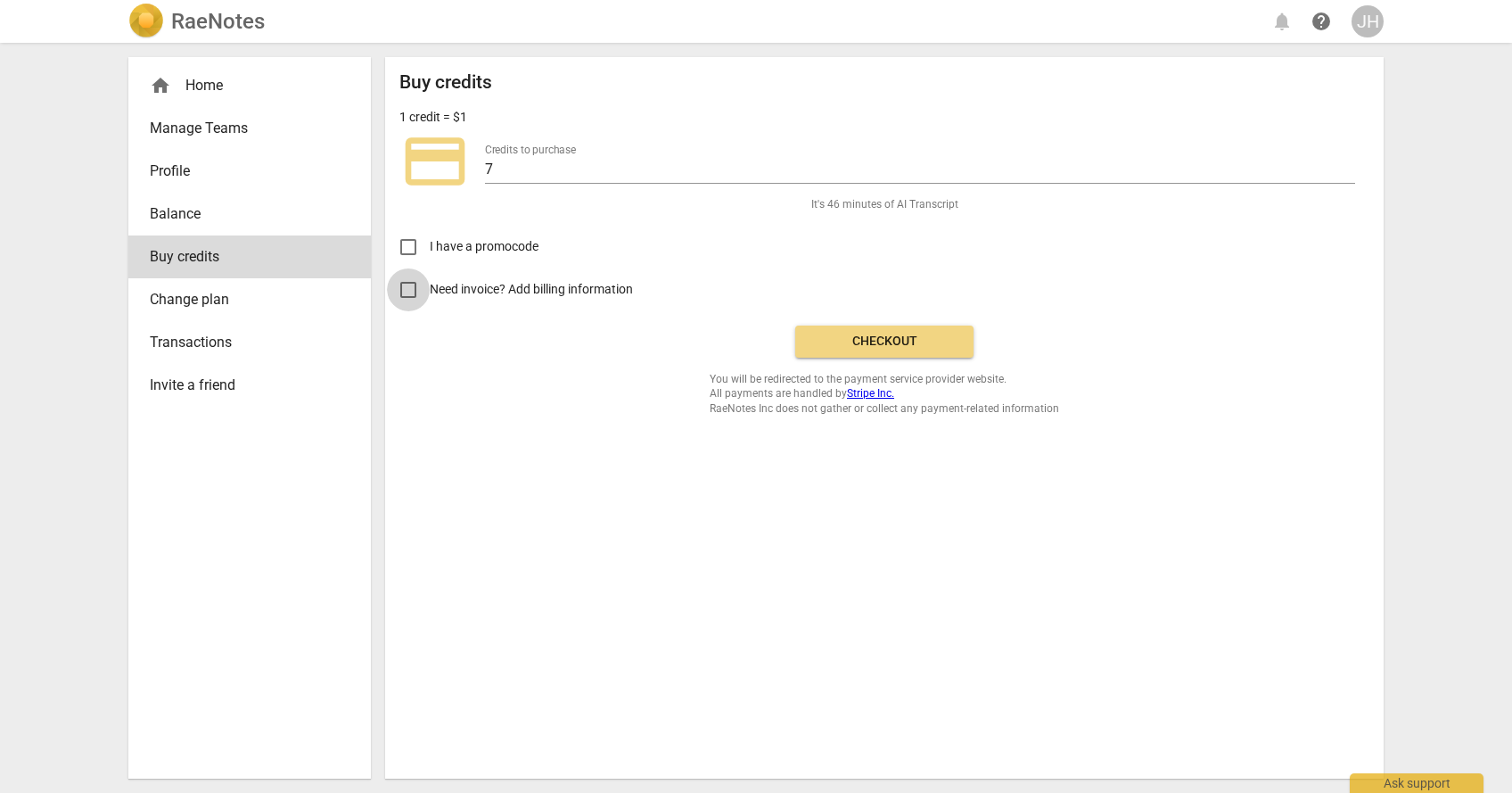
click at [406, 287] on input "Need invoice? Add billing information" at bounding box center [409, 290] width 43 height 43
checkbox input "true"
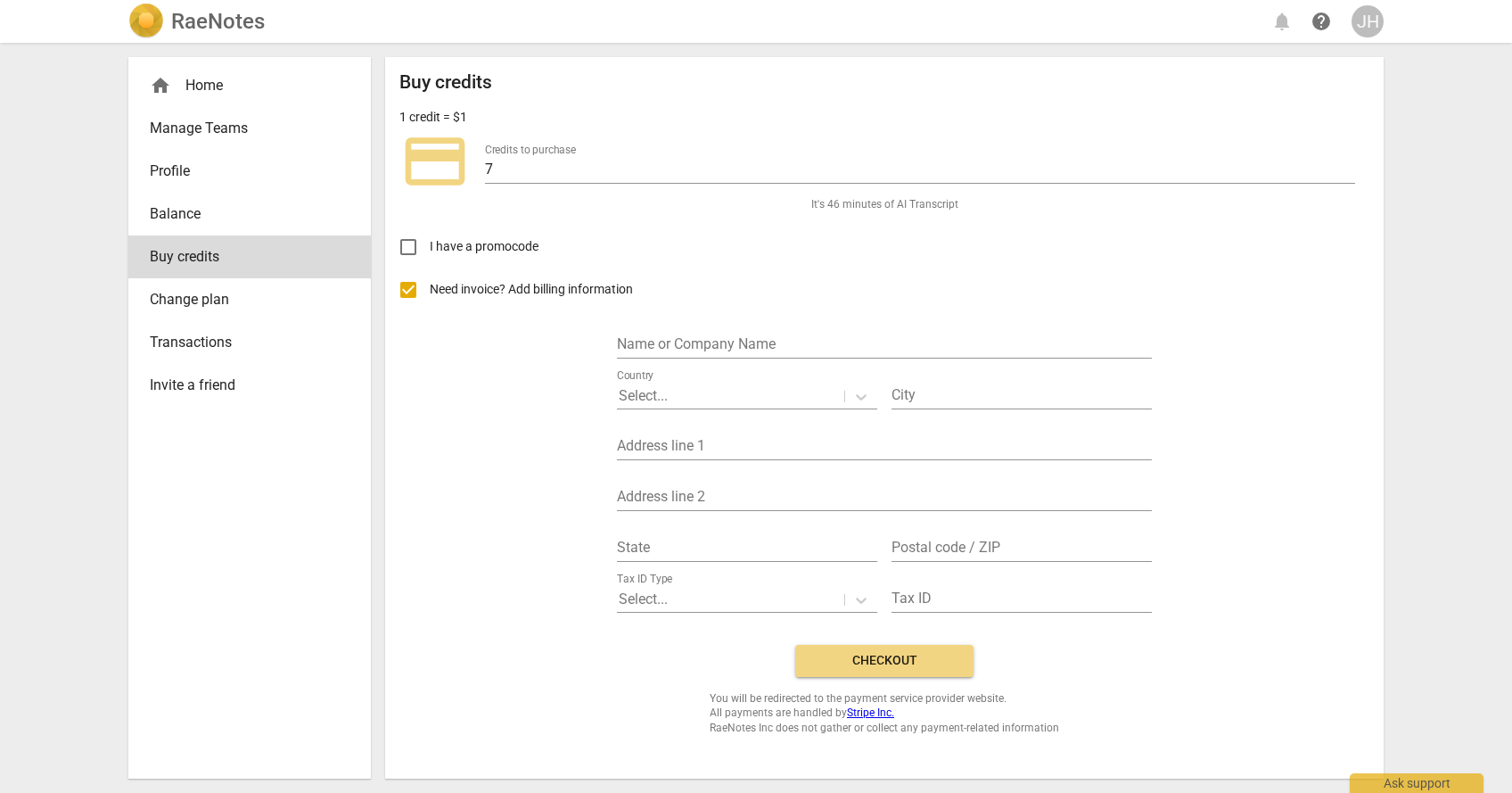
click at [170, 209] on span "Balance" at bounding box center [242, 214] width 185 height 22
